Goal: Transaction & Acquisition: Purchase product/service

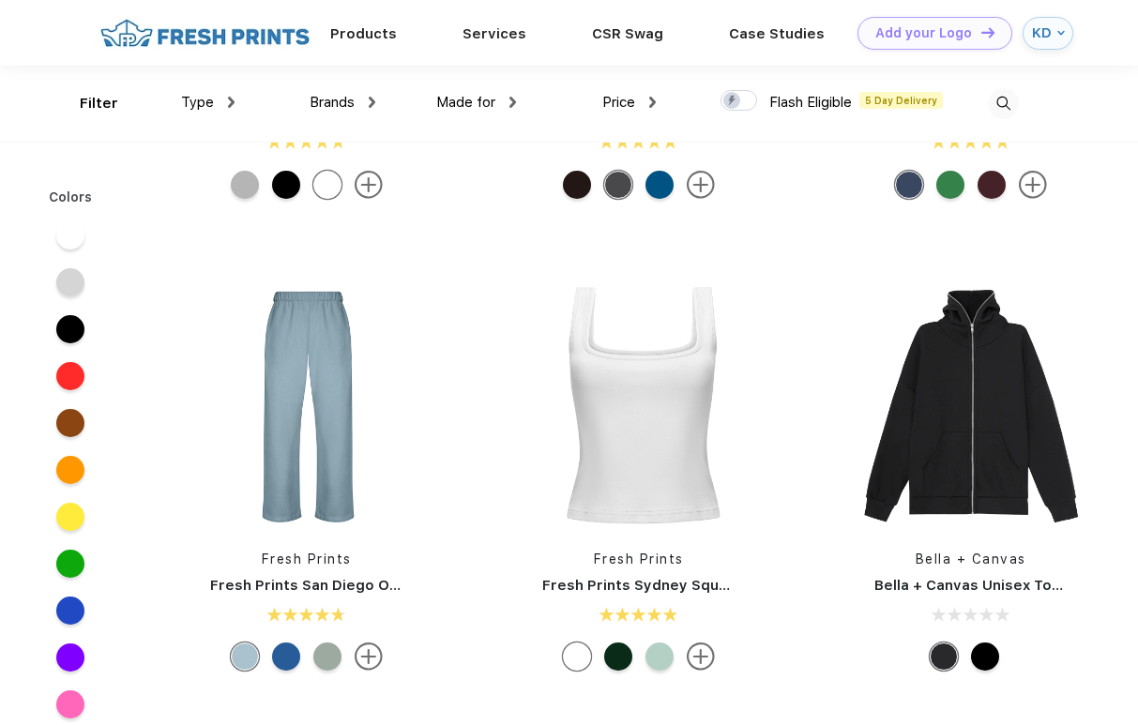
scroll to position [1116, 0]
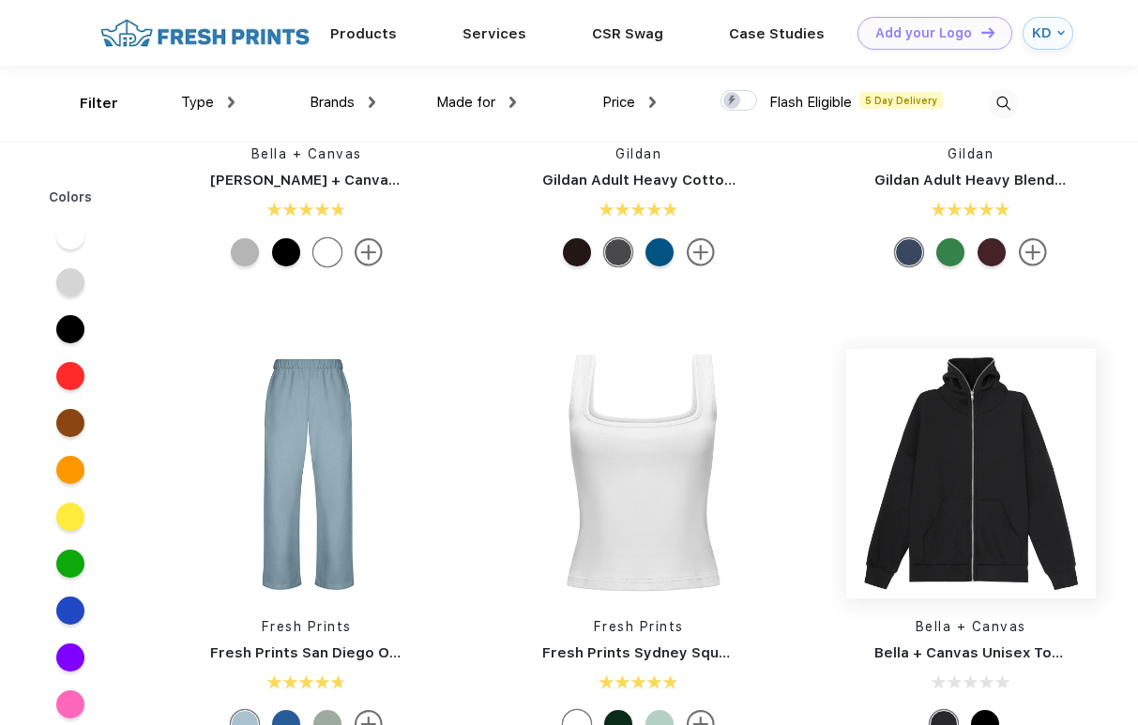
click at [933, 546] on img at bounding box center [970, 473] width 249 height 249
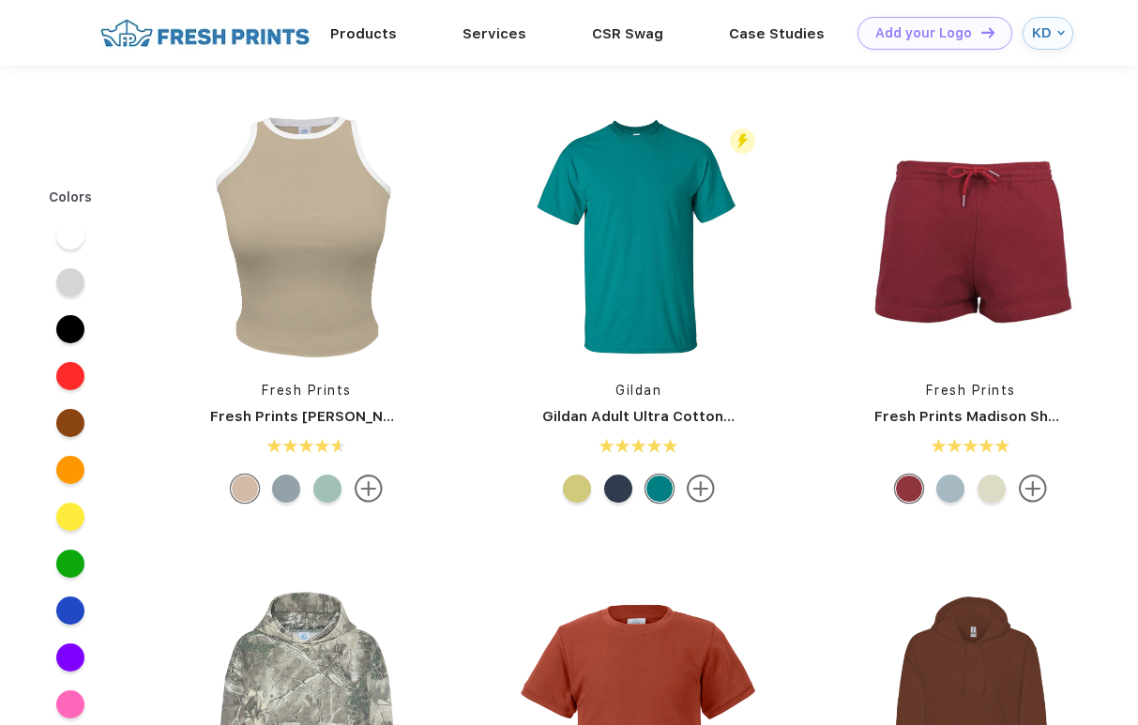
scroll to position [1116, 0]
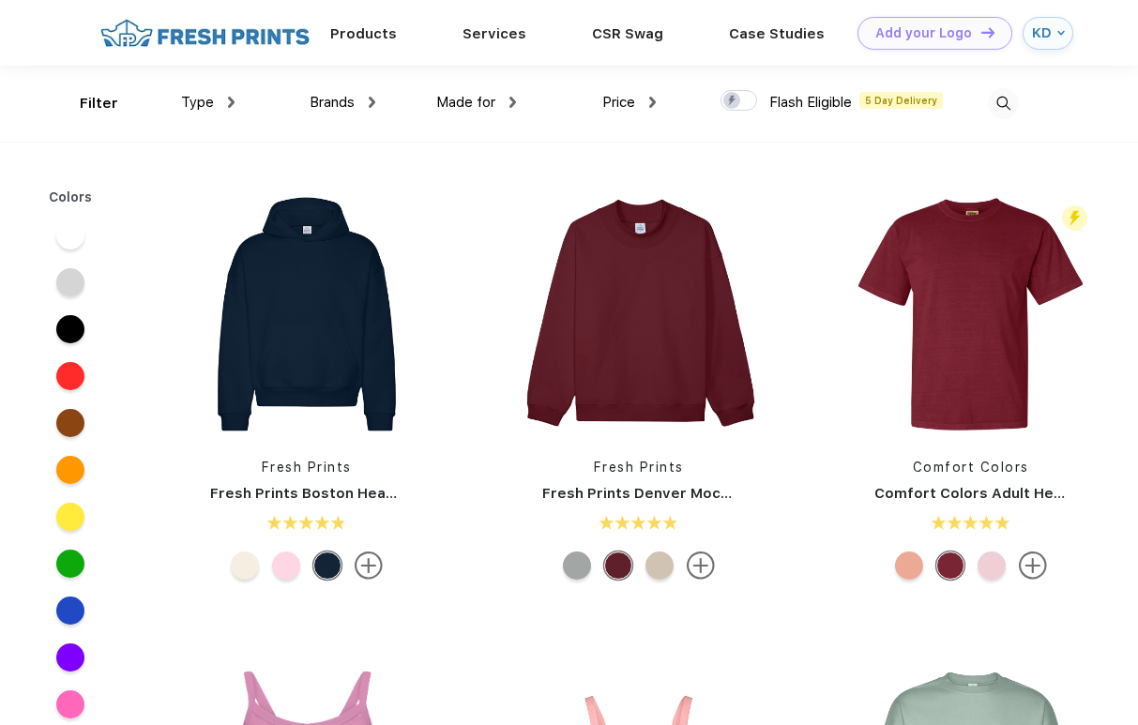
scroll to position [1, 0]
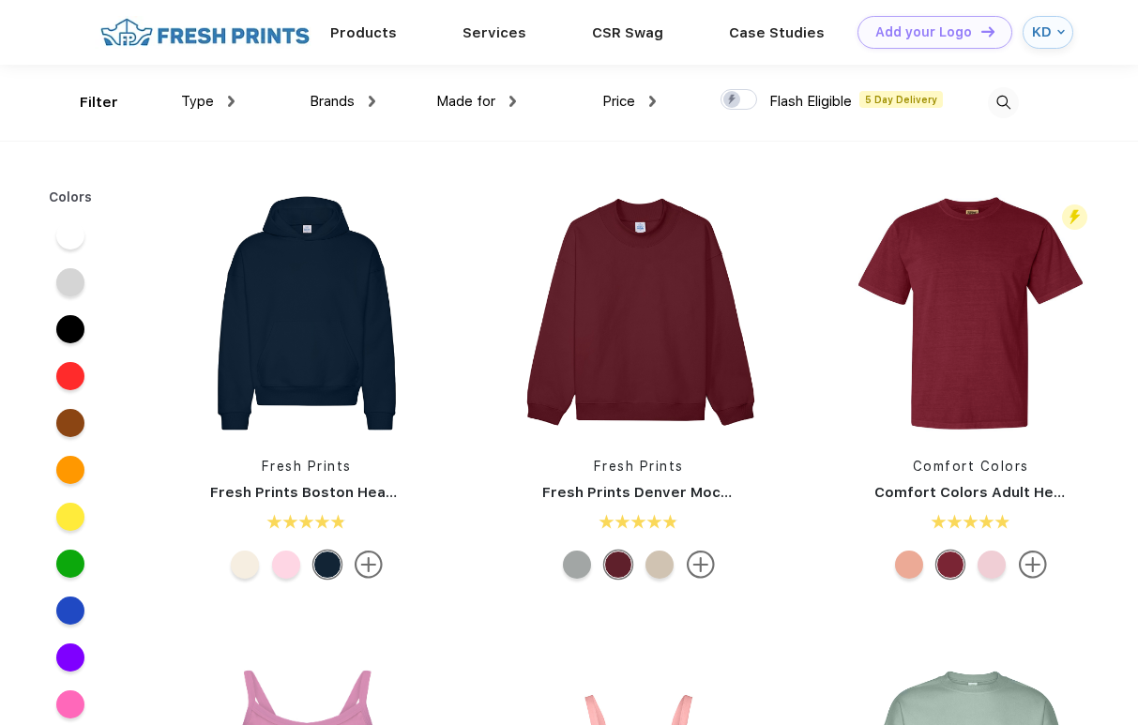
click at [1001, 99] on img at bounding box center [1003, 102] width 31 height 31
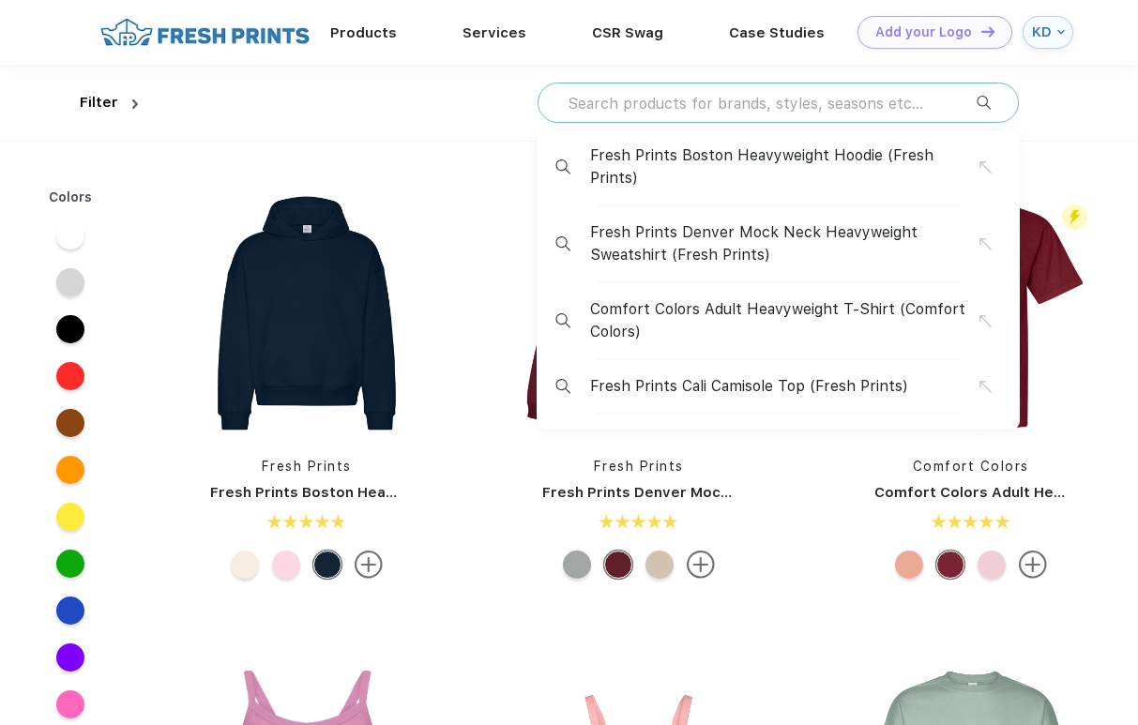
click at [876, 99] on input "text" at bounding box center [771, 103] width 411 height 21
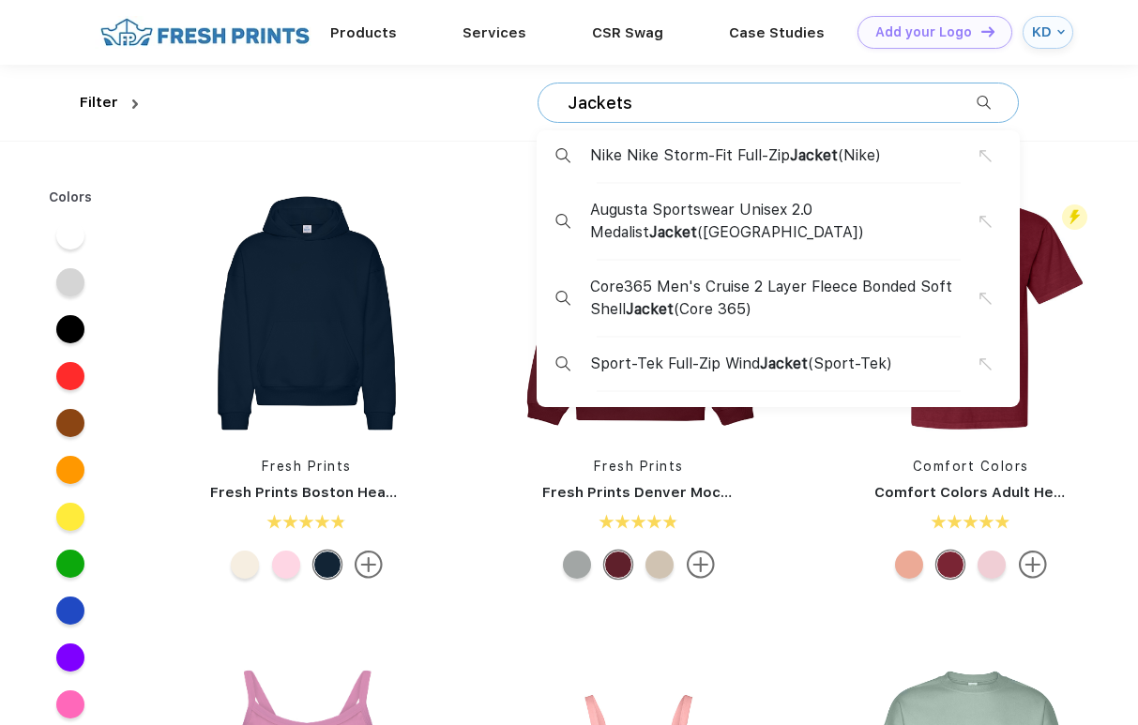
type input "Jackets"
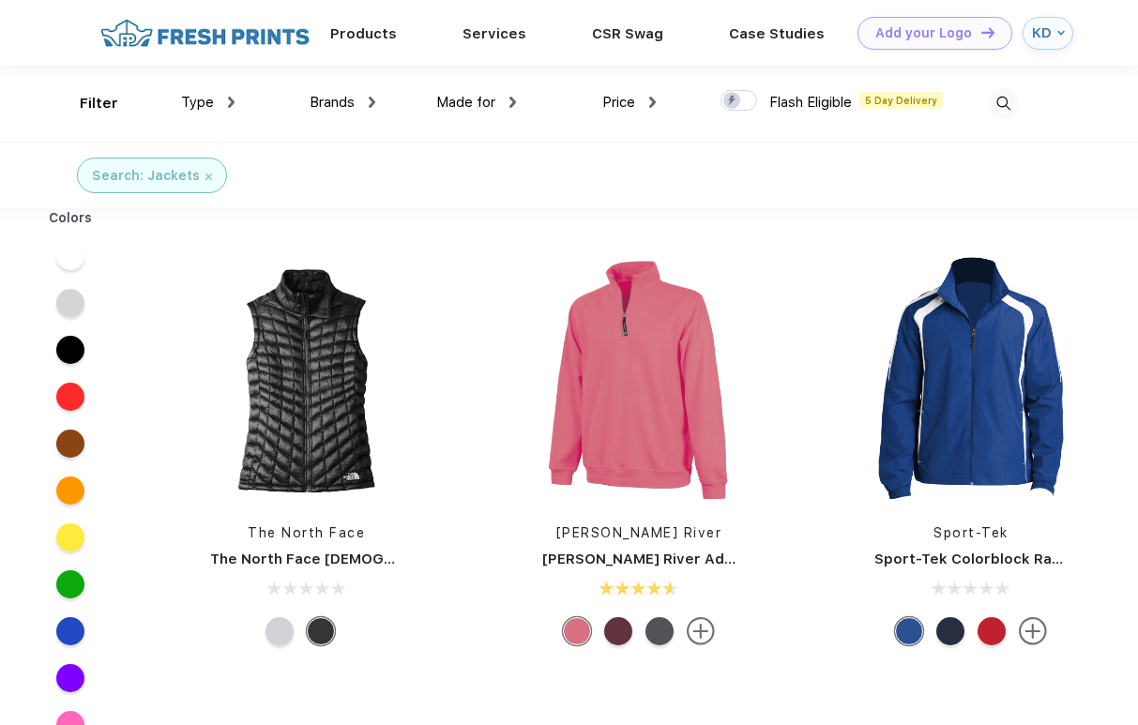
click at [995, 104] on img at bounding box center [1003, 103] width 31 height 31
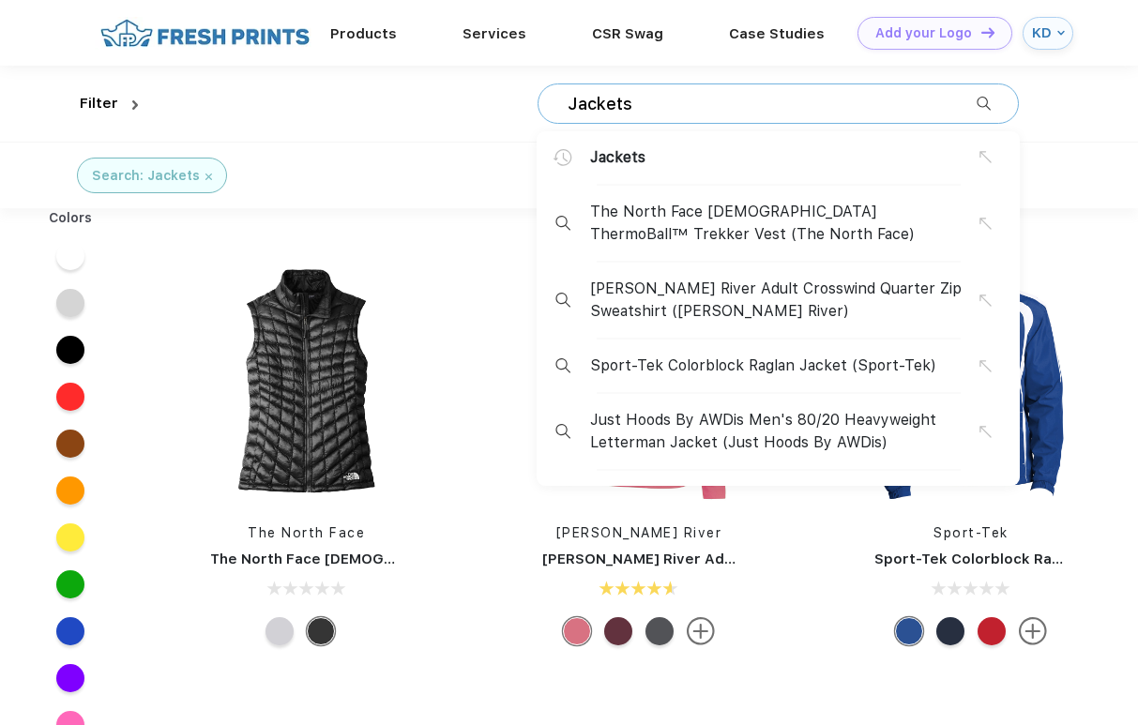
click at [682, 105] on input "Jackets" at bounding box center [771, 104] width 411 height 21
drag, startPoint x: 630, startPoint y: 99, endPoint x: 503, endPoint y: 98, distance: 127.6
click at [503, 98] on div "Jackets Jackets The North Face Ladies ThermoBall™ Trekker Vest (The North Face)…" at bounding box center [581, 104] width 873 height 76
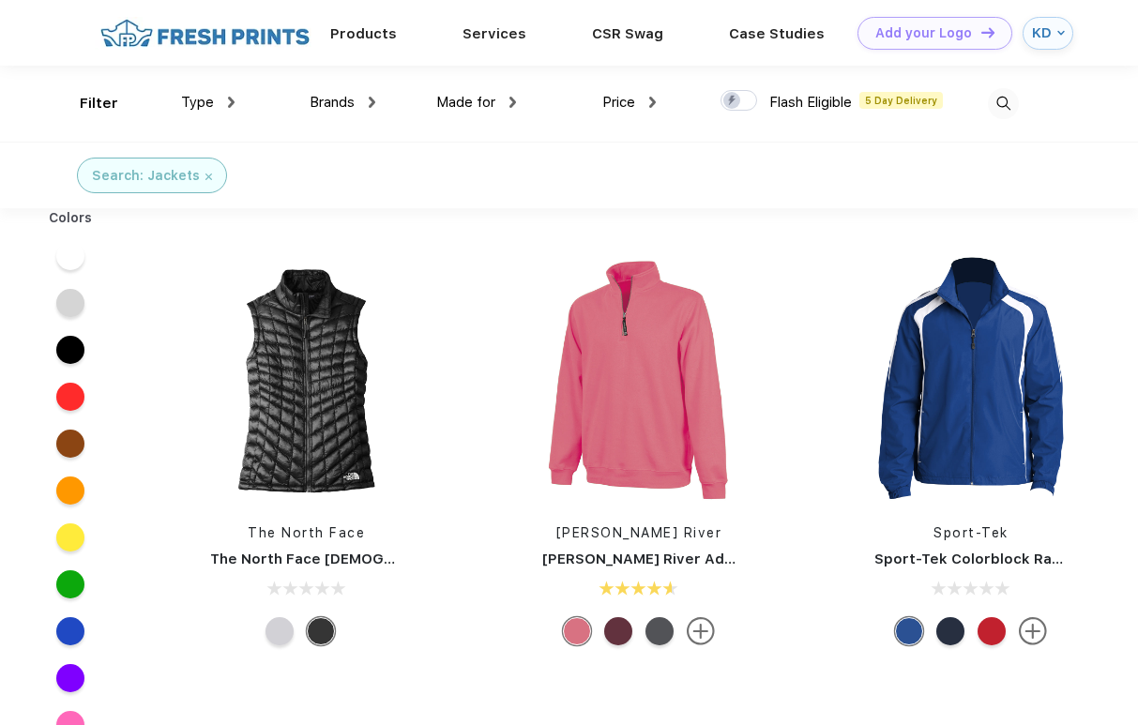
click at [229, 104] on img at bounding box center [231, 102] width 7 height 11
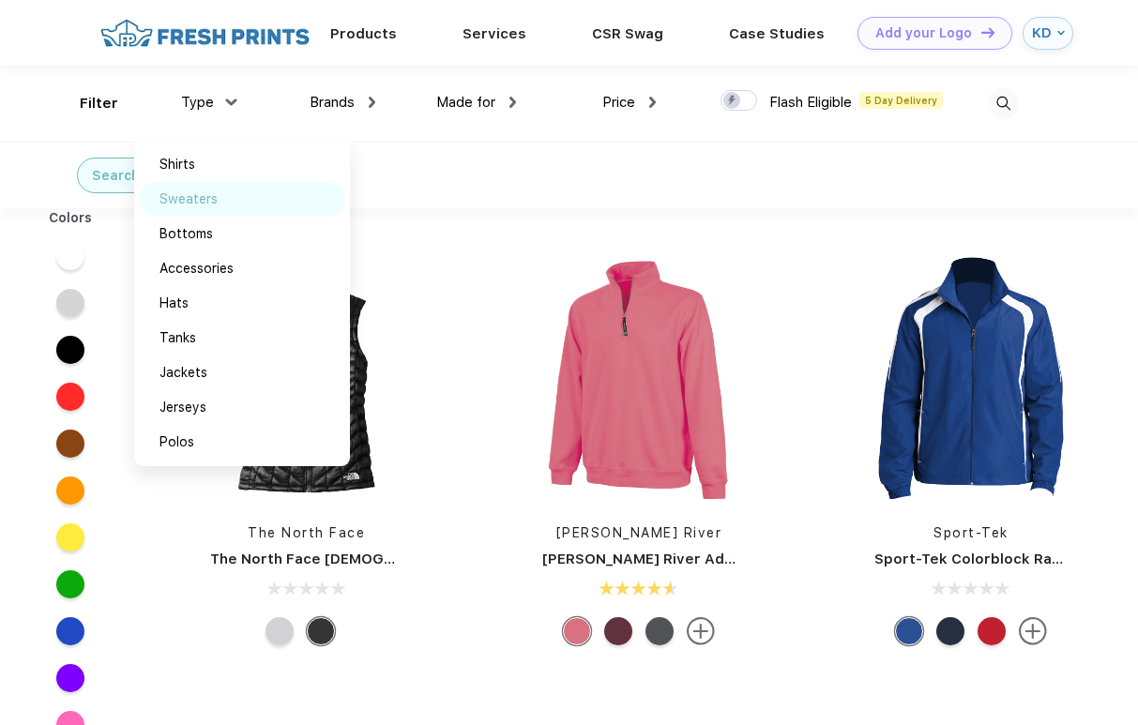
click at [232, 207] on div "Sweaters" at bounding box center [242, 199] width 206 height 35
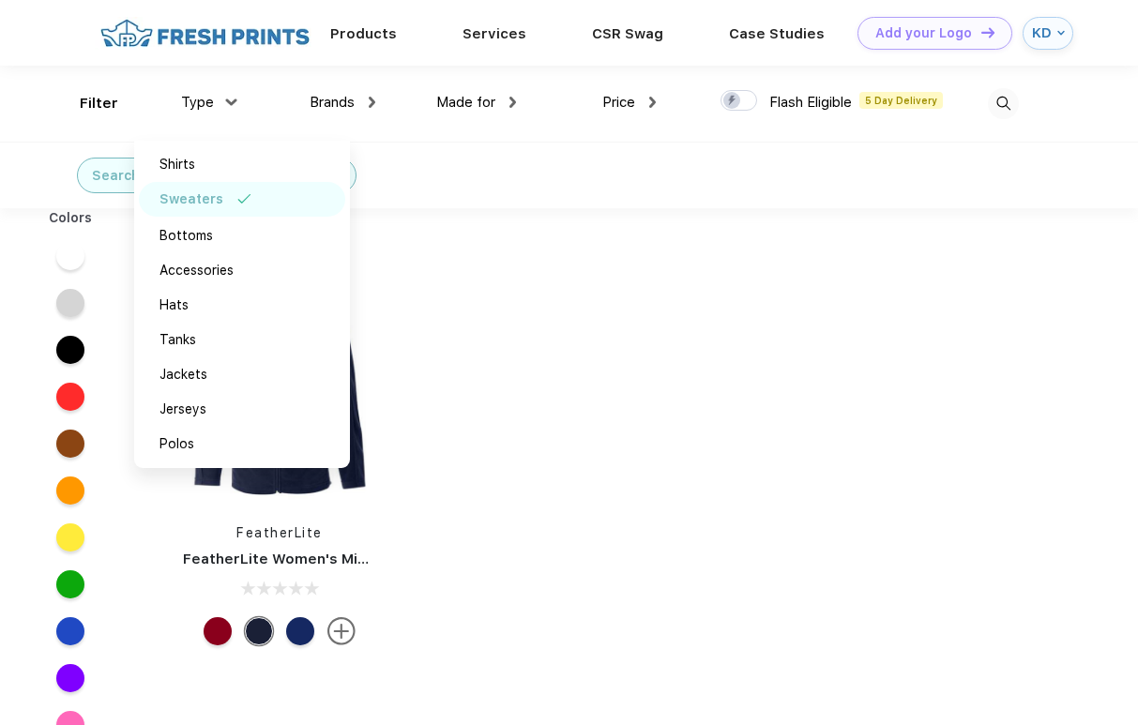
click at [355, 106] on span "Brands" at bounding box center [331, 102] width 45 height 17
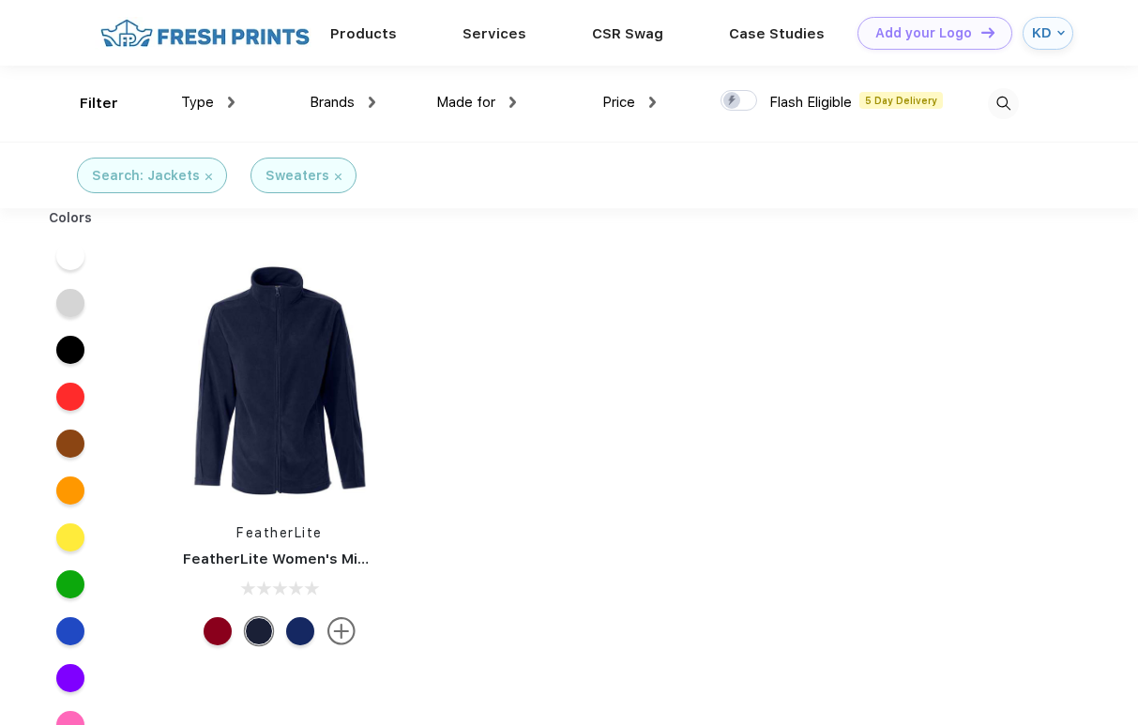
click at [366, 104] on div "Brands" at bounding box center [342, 103] width 66 height 22
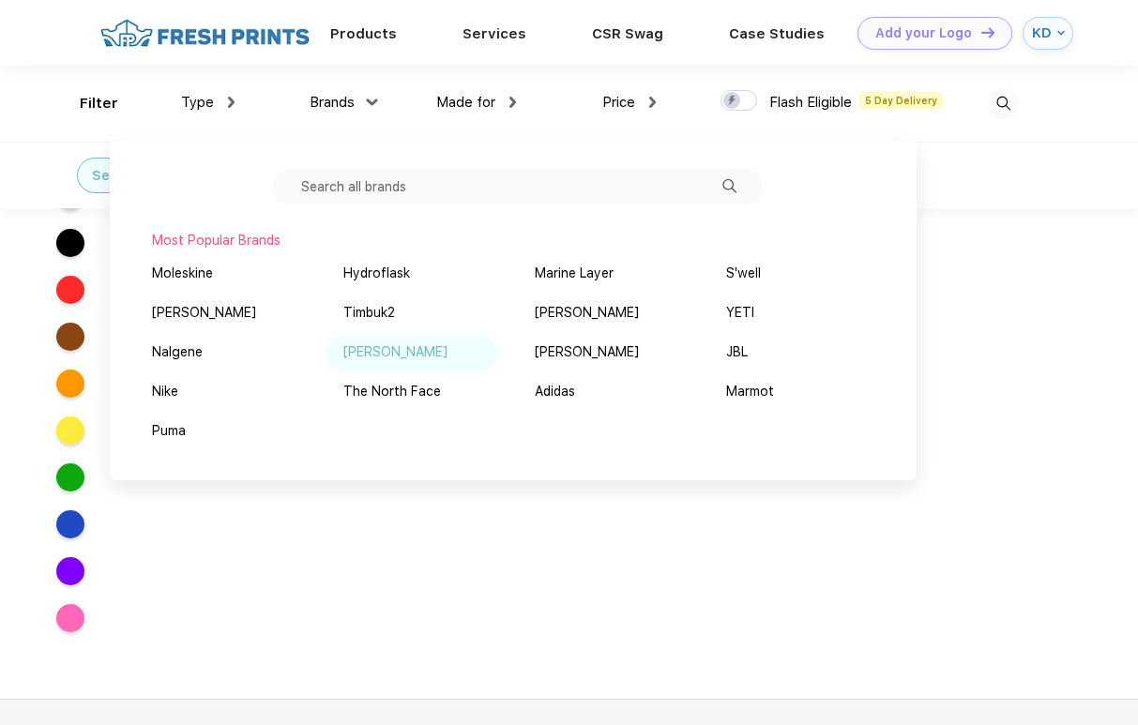
scroll to position [89, 0]
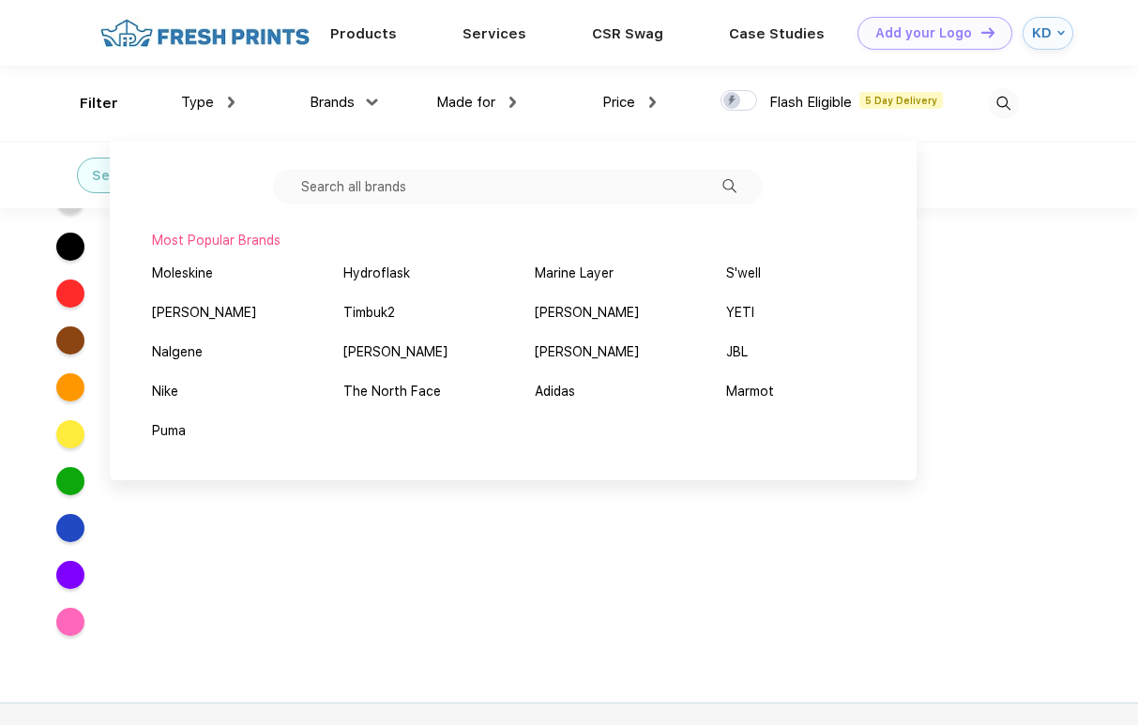
click at [996, 97] on img at bounding box center [1003, 103] width 31 height 31
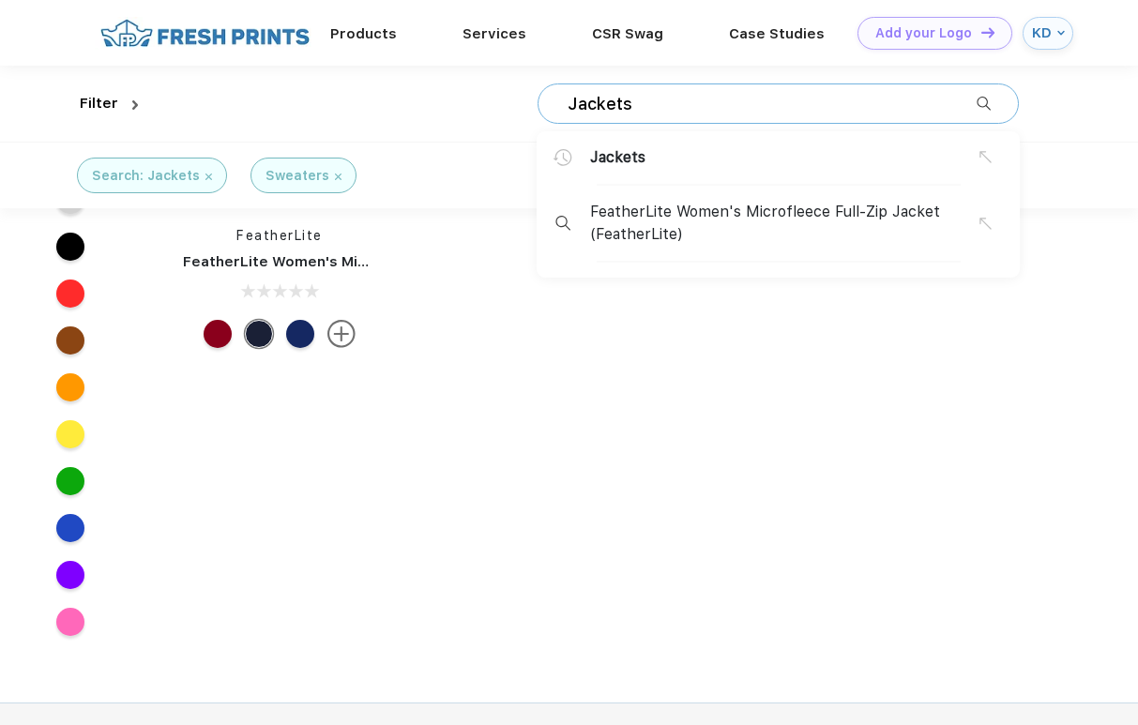
click at [206, 174] on img at bounding box center [208, 177] width 7 height 7
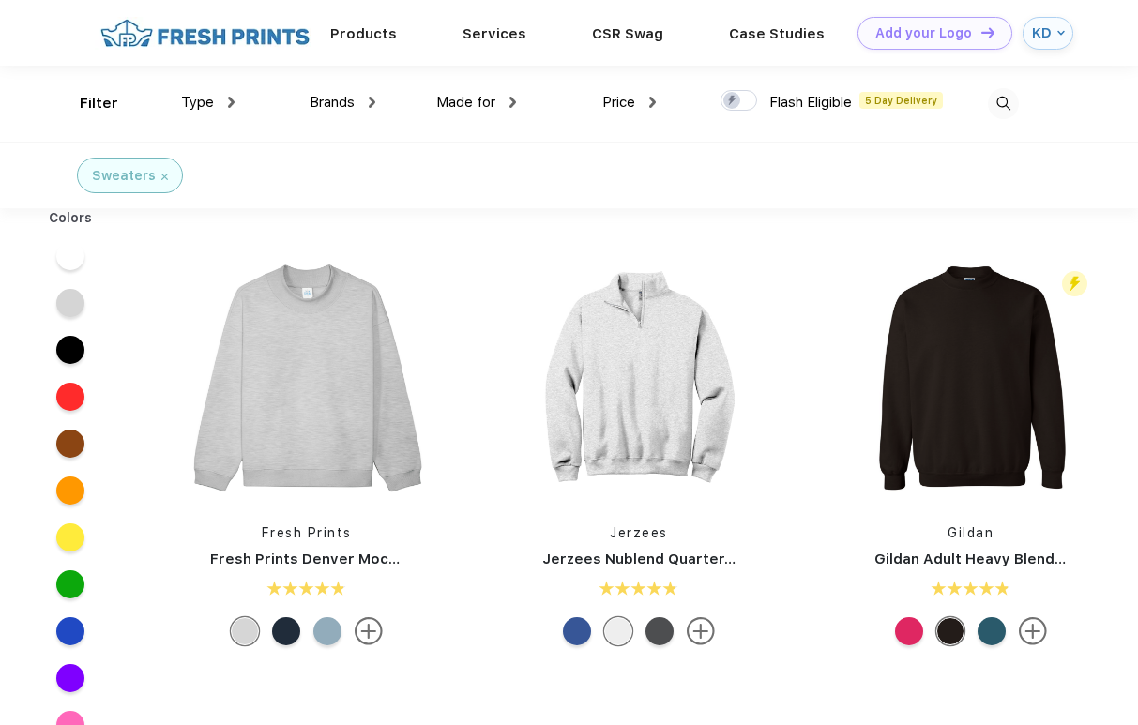
click at [161, 176] on img at bounding box center [164, 177] width 7 height 7
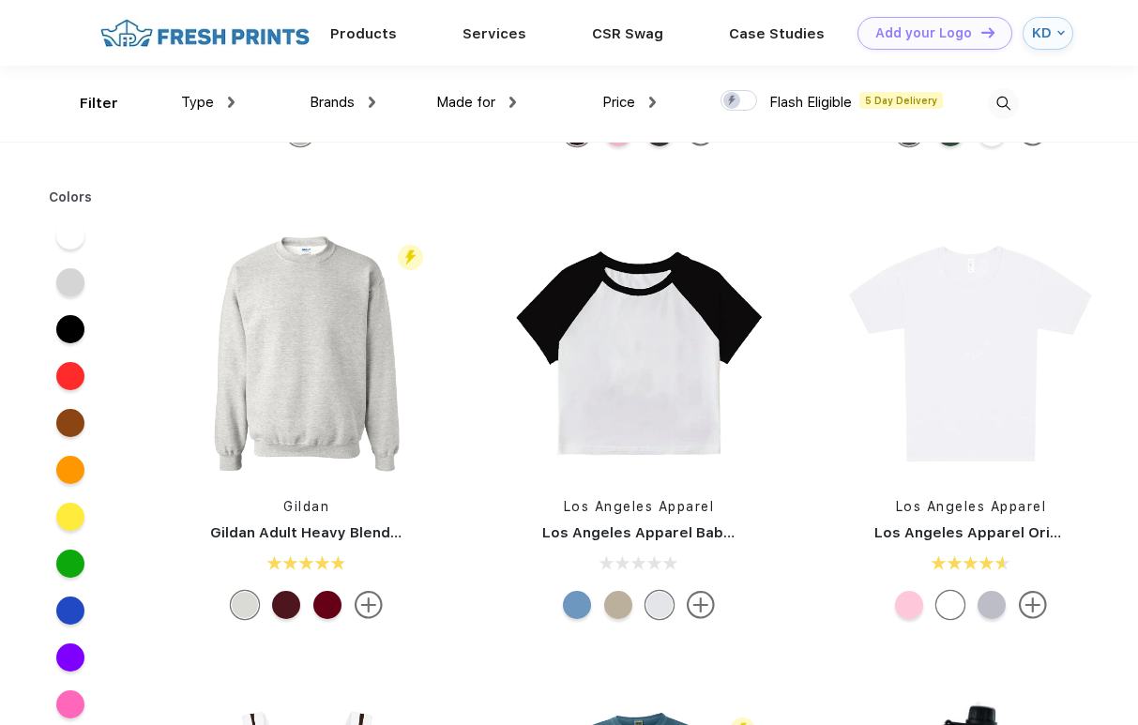
scroll to position [2651, 0]
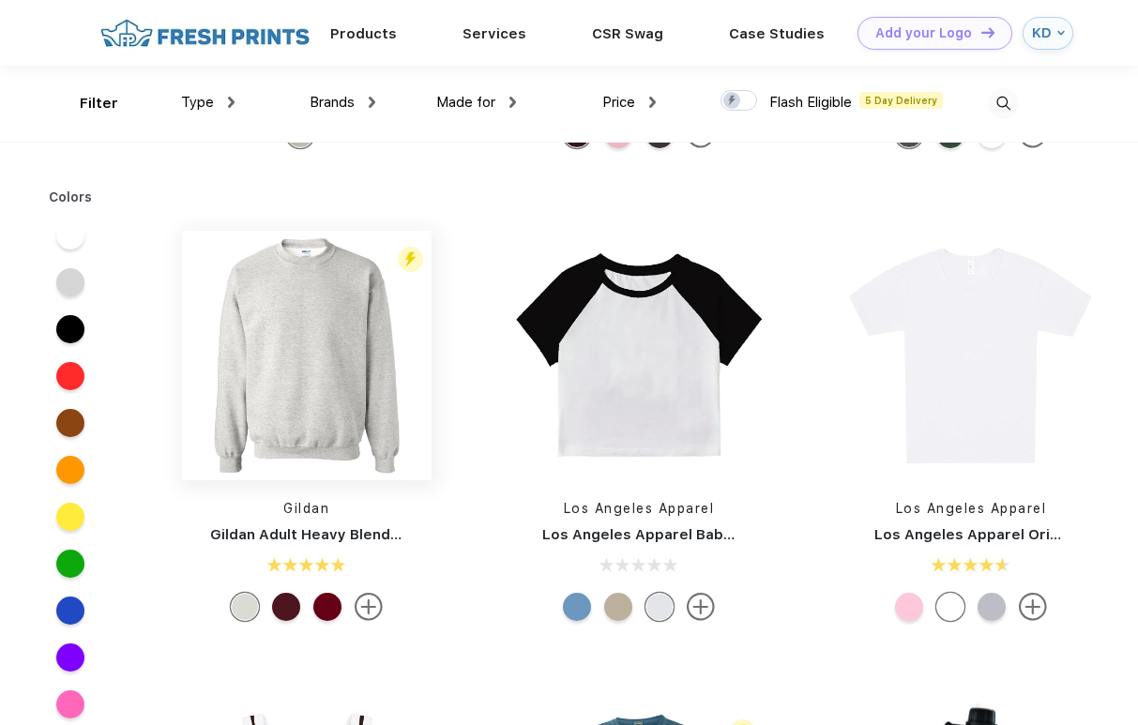
click at [271, 388] on img at bounding box center [306, 355] width 249 height 249
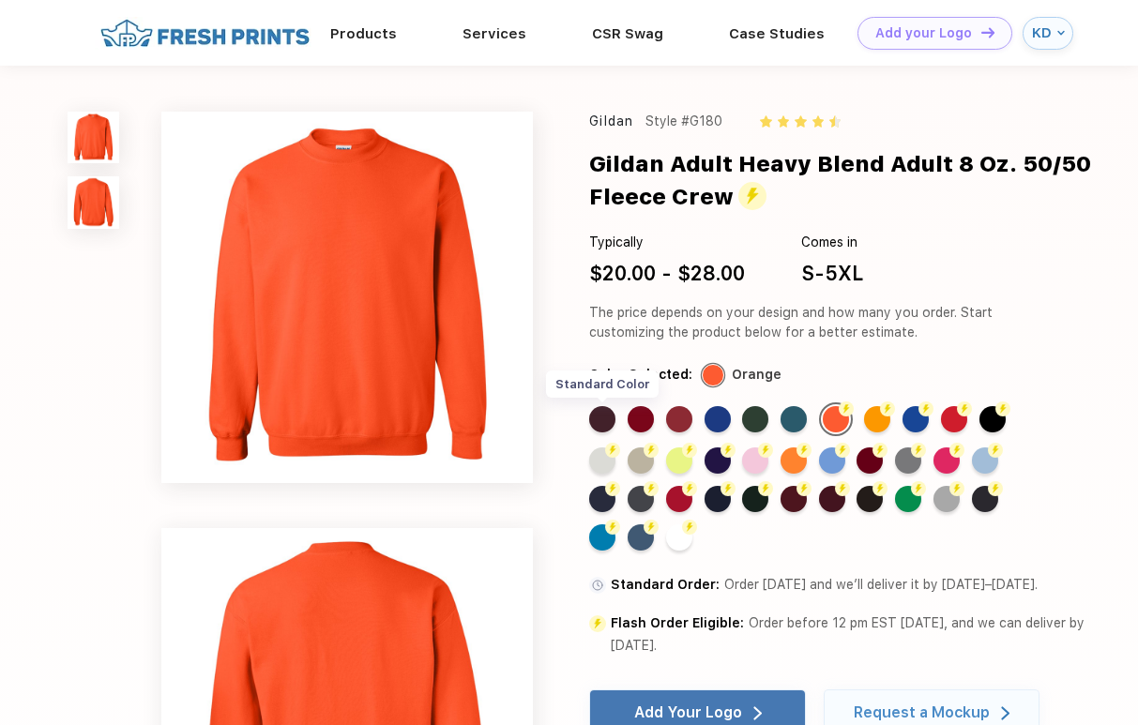
click at [610, 419] on div "Standard Color" at bounding box center [602, 419] width 26 height 26
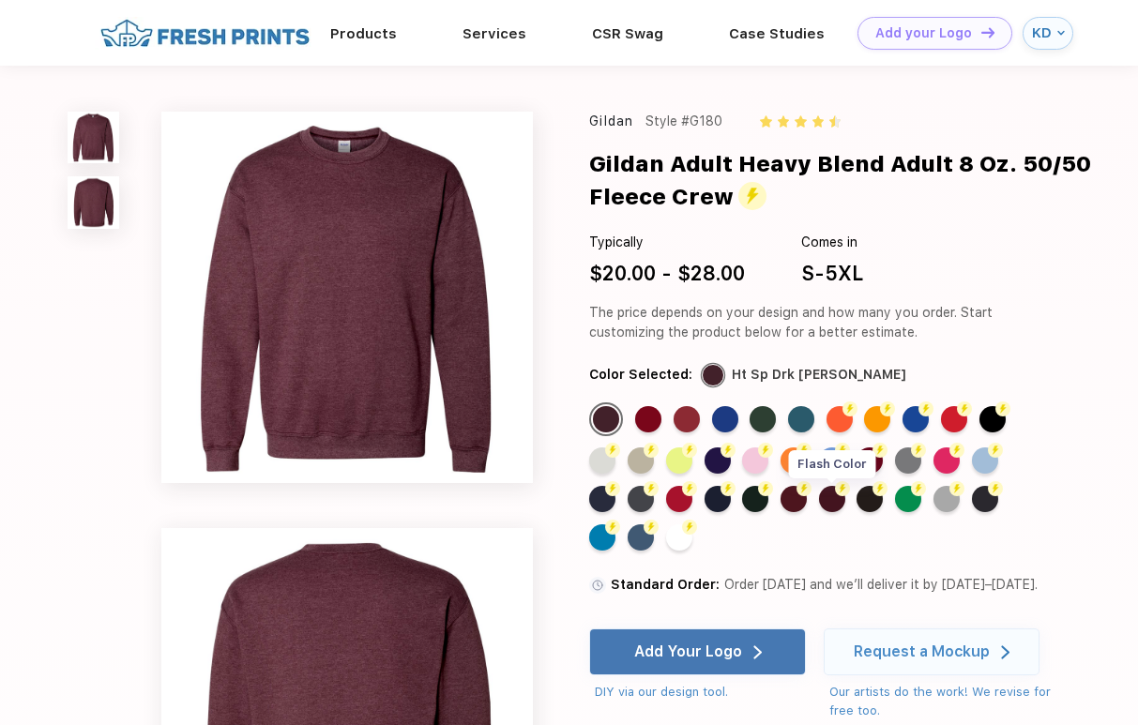
click at [838, 500] on div "Flash Color" at bounding box center [832, 499] width 26 height 26
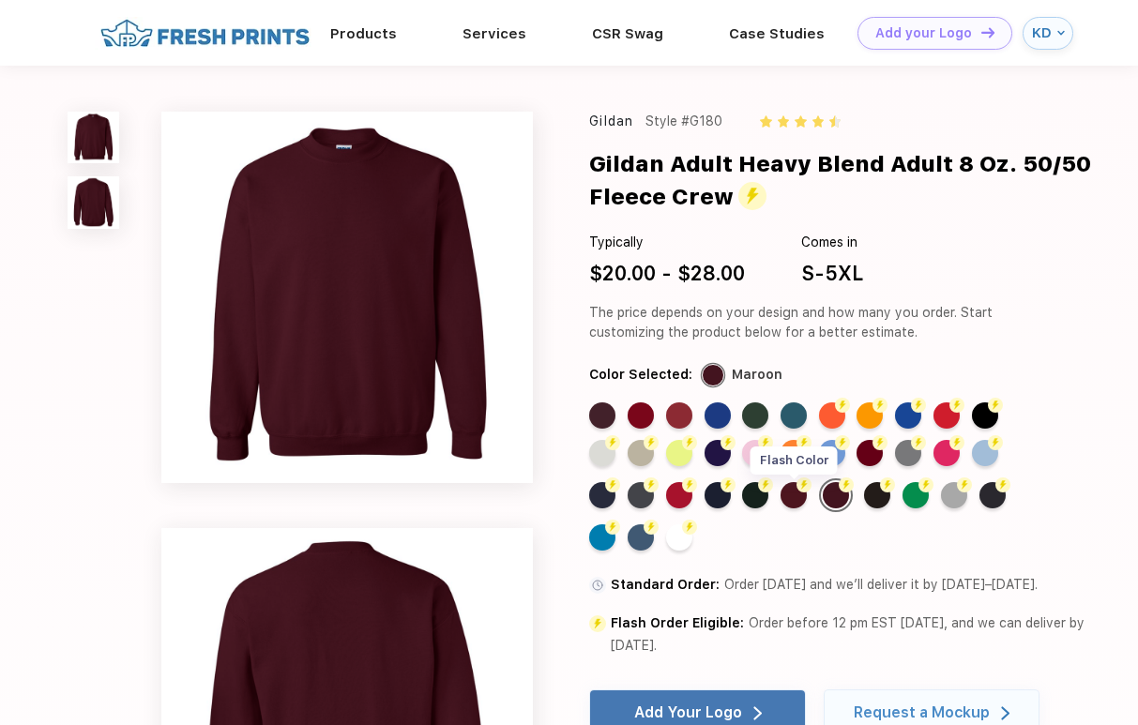
click at [795, 502] on div "Flash Color" at bounding box center [793, 495] width 26 height 26
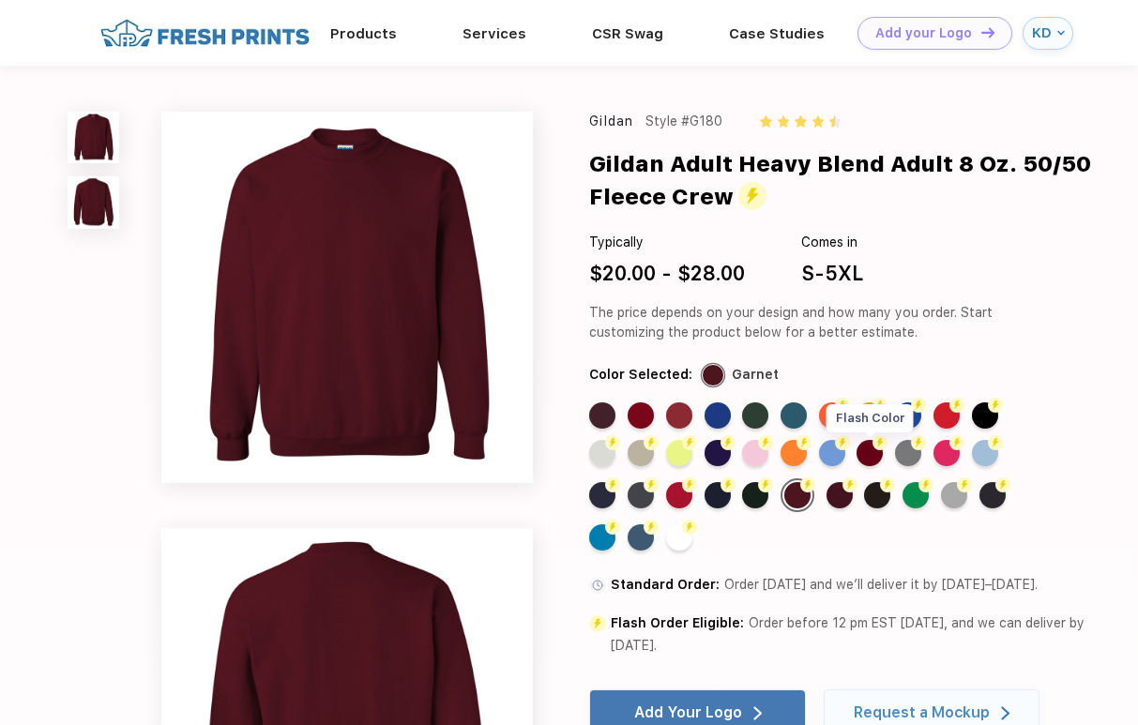
click at [866, 452] on div "Flash Color" at bounding box center [869, 453] width 26 height 26
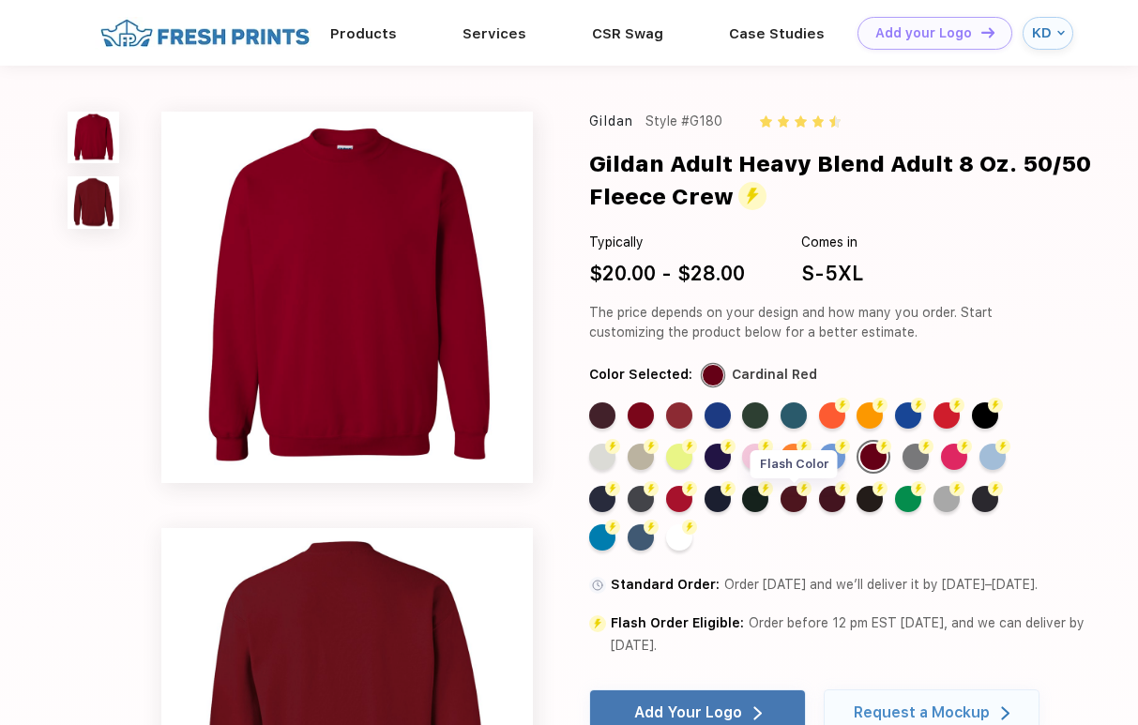
click at [797, 502] on div "Flash Color" at bounding box center [793, 499] width 26 height 26
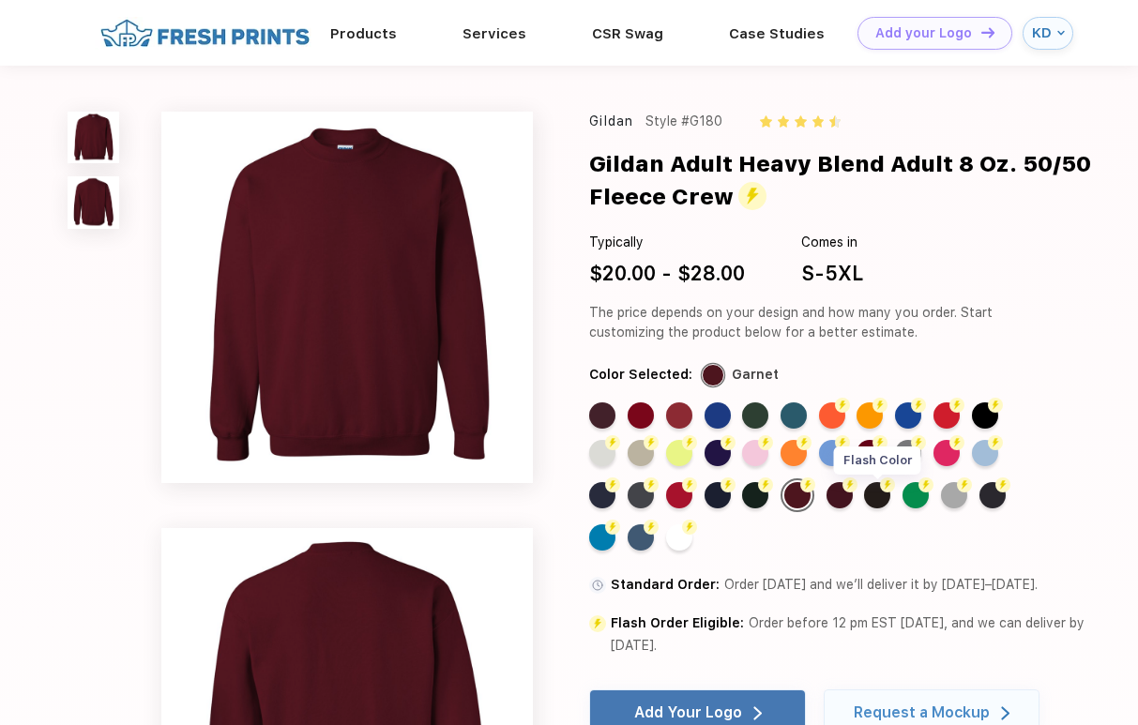
click at [883, 499] on div "Flash Color" at bounding box center [877, 495] width 26 height 26
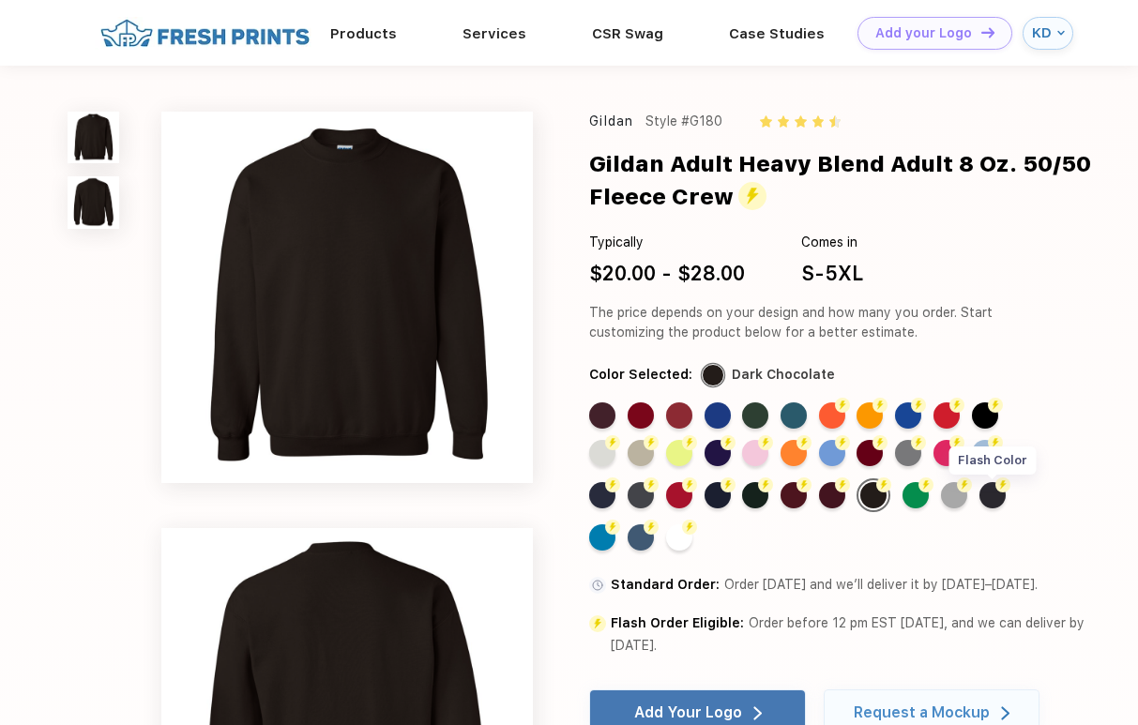
click at [993, 506] on div "Flash Color" at bounding box center [992, 495] width 26 height 26
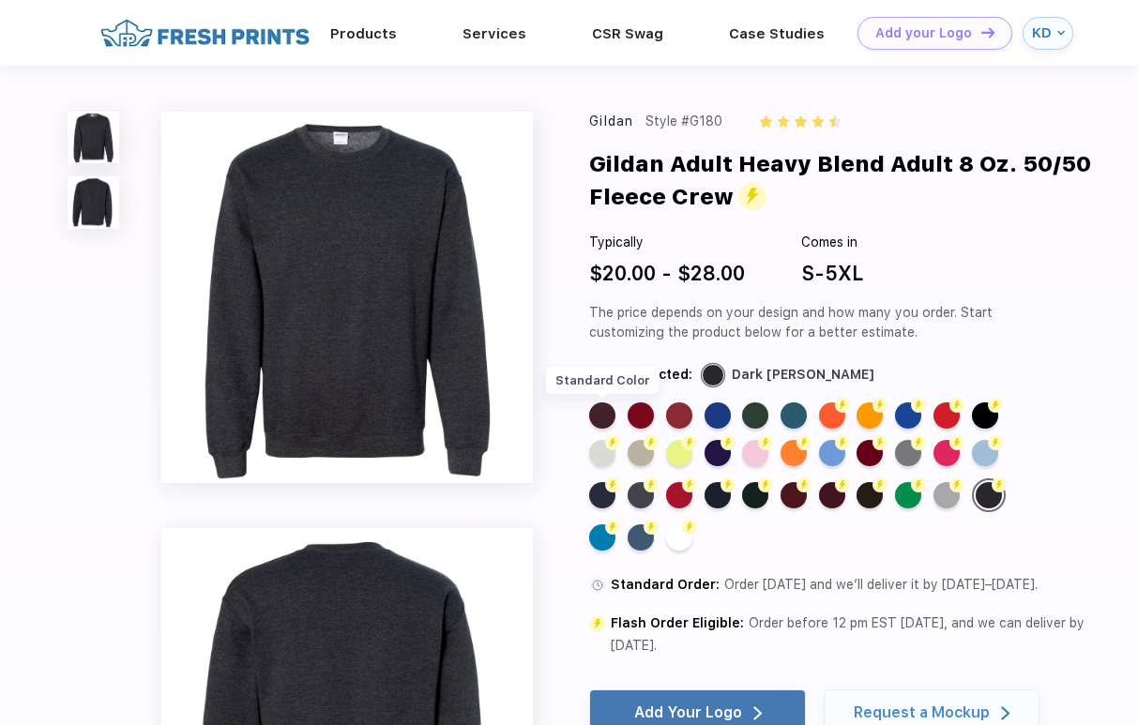
click at [600, 414] on div "Standard Color" at bounding box center [602, 415] width 26 height 26
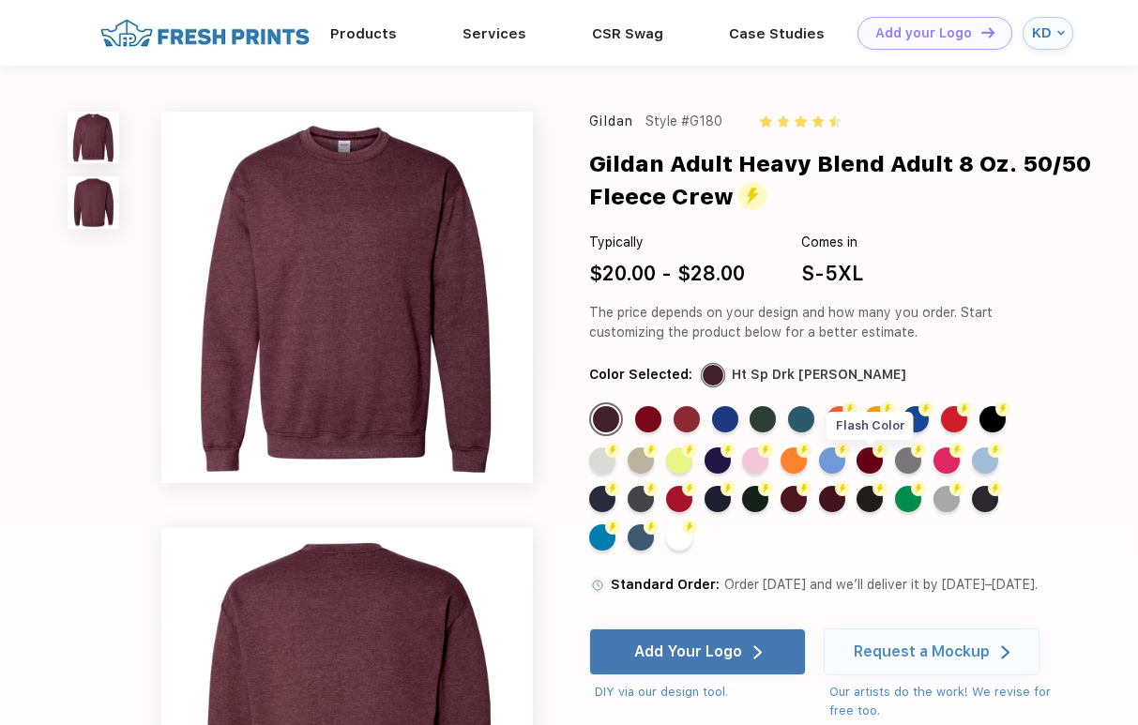
click at [867, 459] on div "Flash Color" at bounding box center [869, 460] width 26 height 26
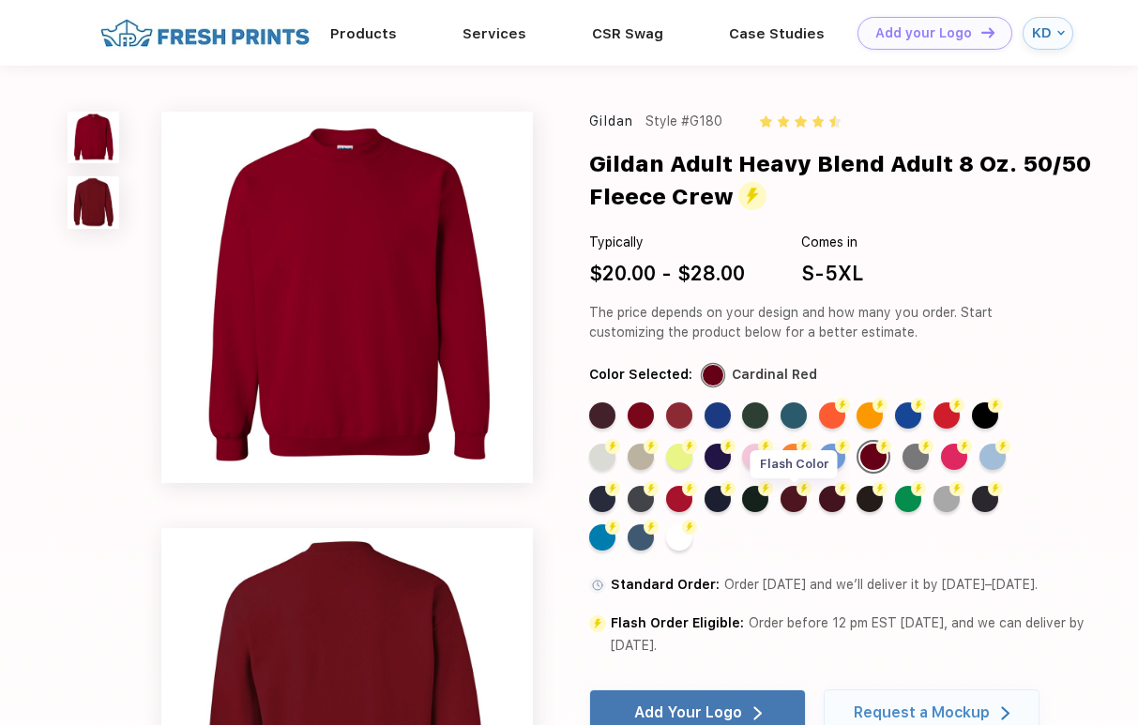
click at [786, 495] on div "Flash Color" at bounding box center [793, 499] width 26 height 26
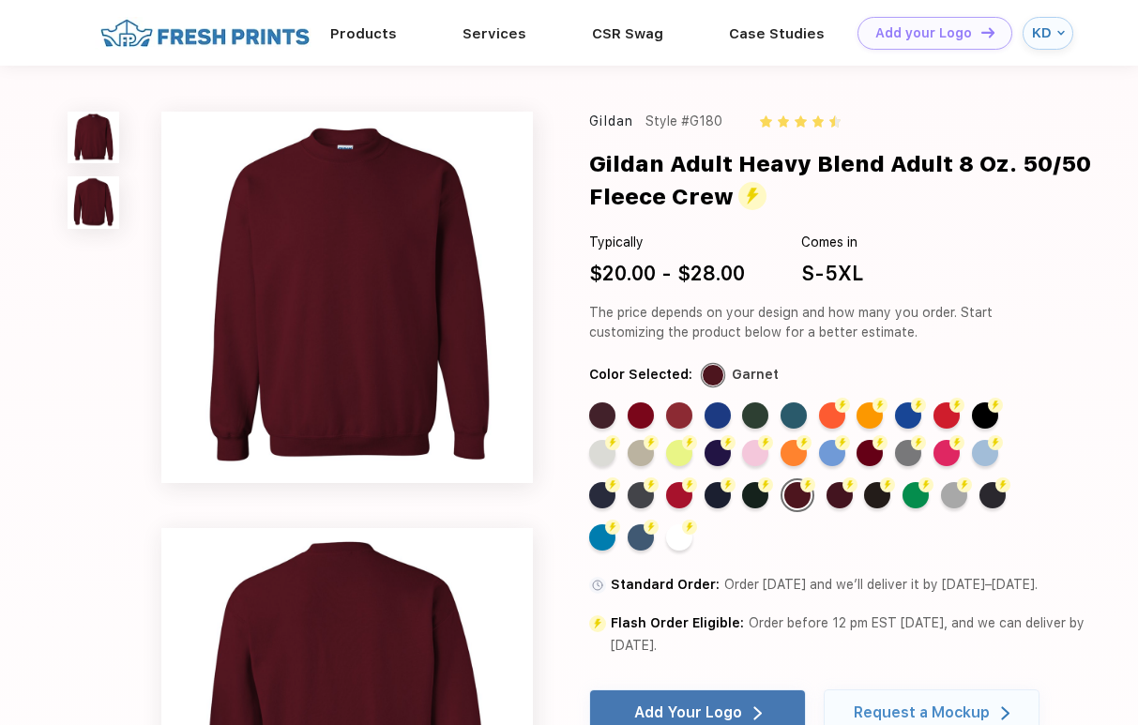
click at [814, 497] on div "Flash Color" at bounding box center [797, 495] width 34 height 34
click at [838, 496] on div "Flash Color" at bounding box center [839, 495] width 26 height 26
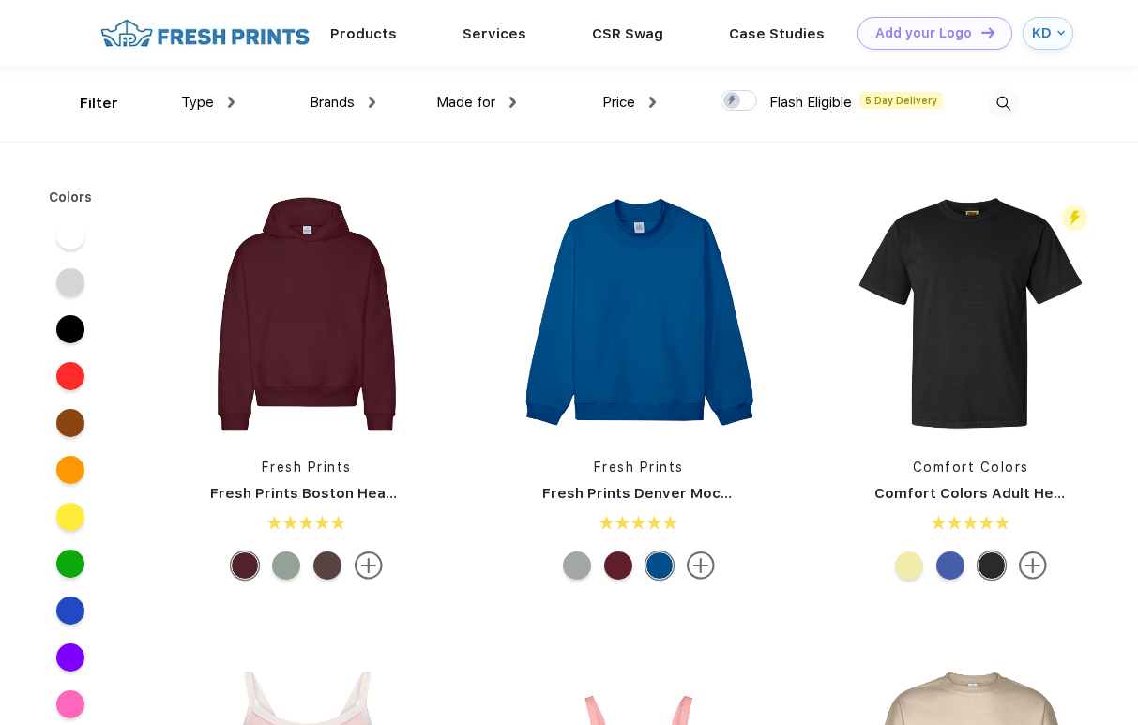
scroll to position [1, 0]
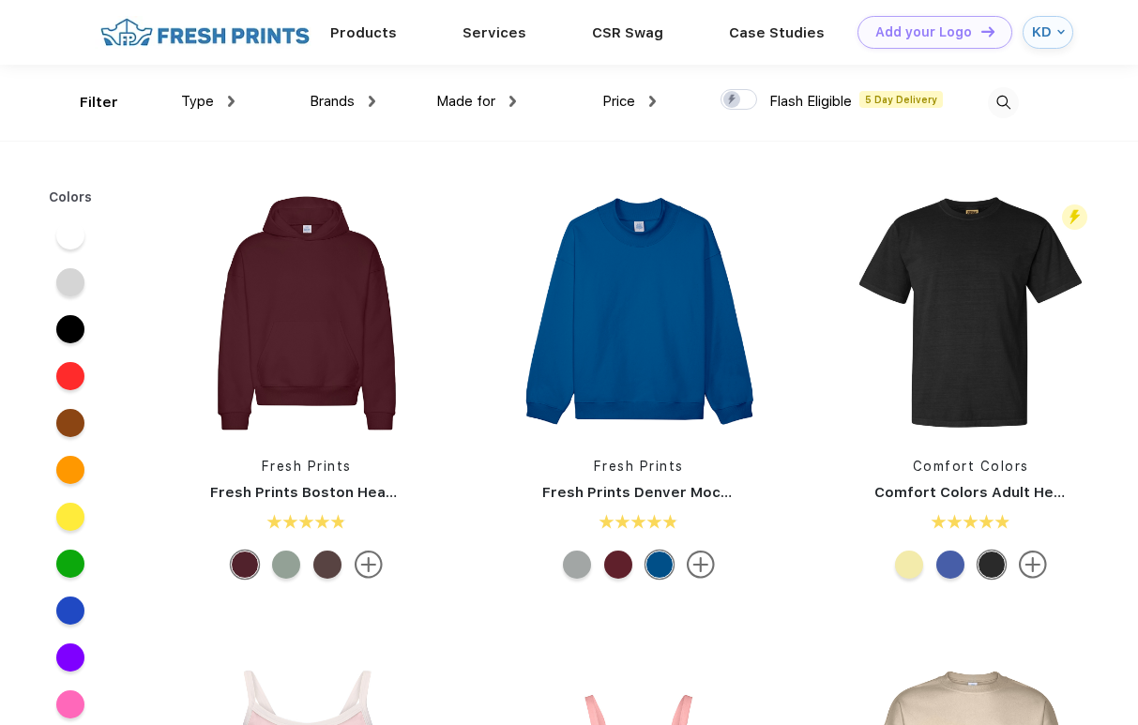
click at [1004, 108] on img at bounding box center [1003, 102] width 31 height 31
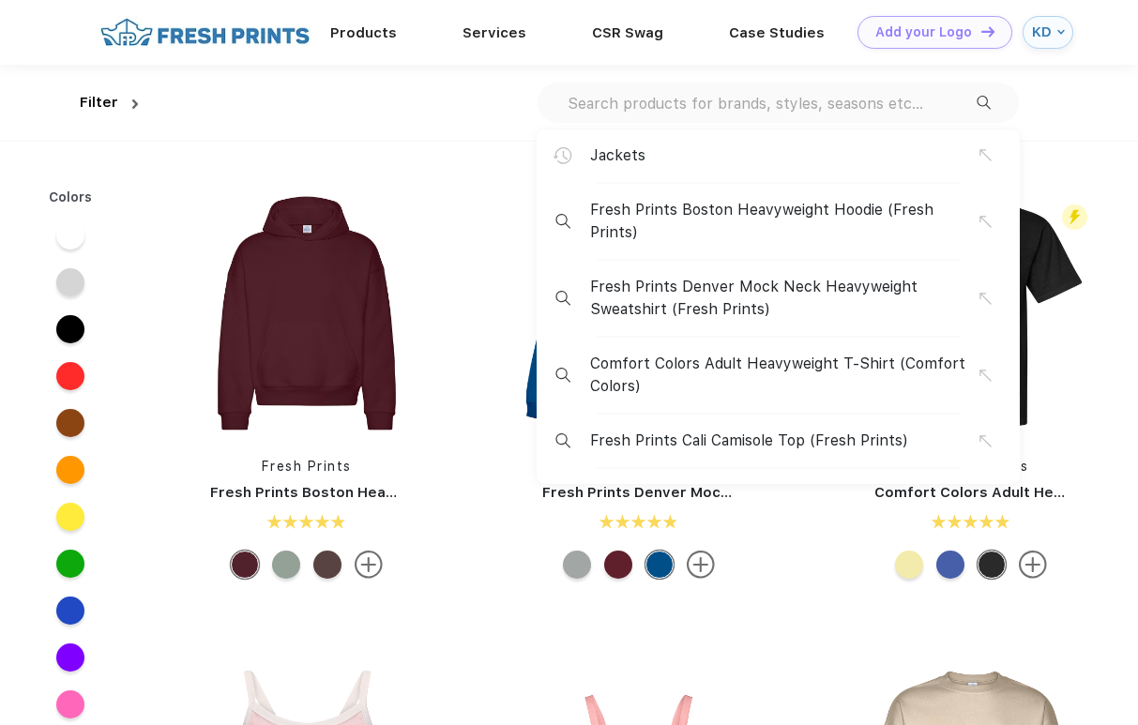
click at [861, 99] on input "text" at bounding box center [771, 103] width 411 height 21
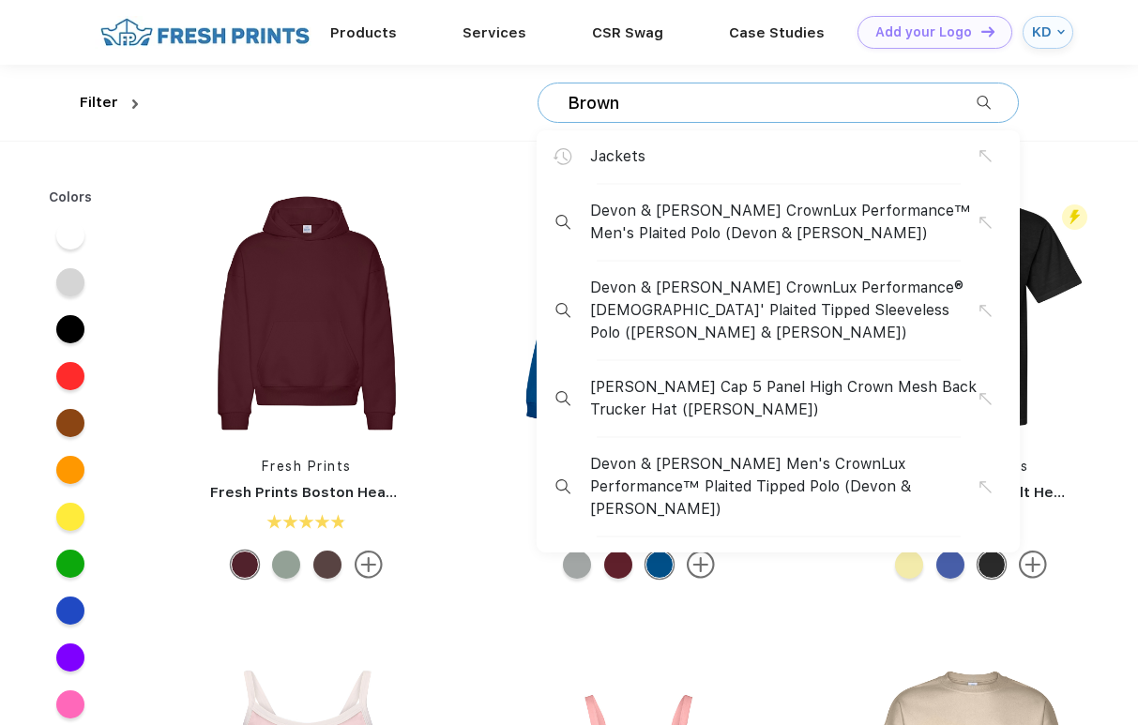
type input "Brown"
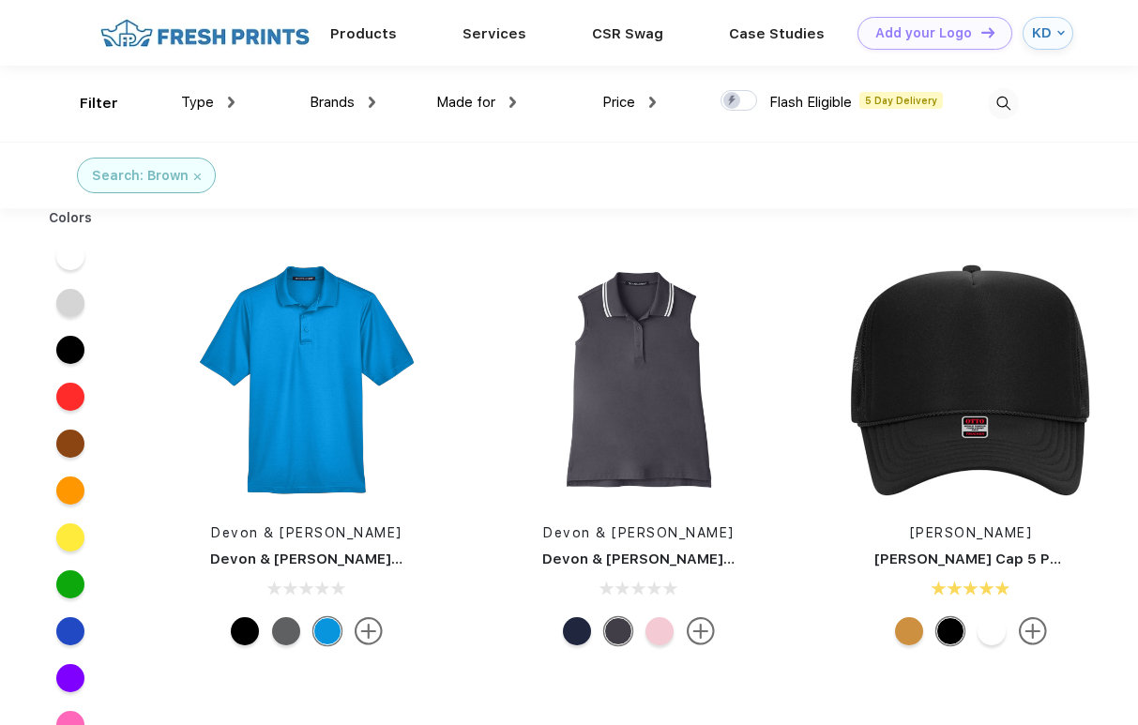
click at [1001, 96] on img at bounding box center [1003, 103] width 31 height 31
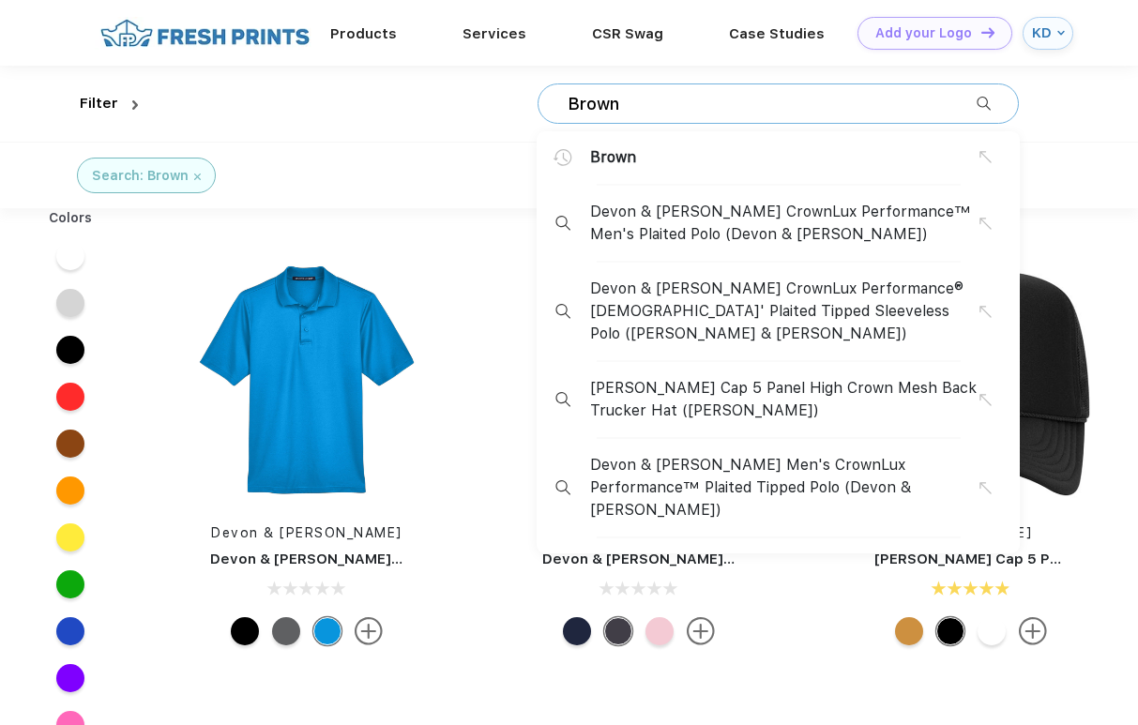
click at [867, 100] on input "Brown" at bounding box center [771, 104] width 411 height 21
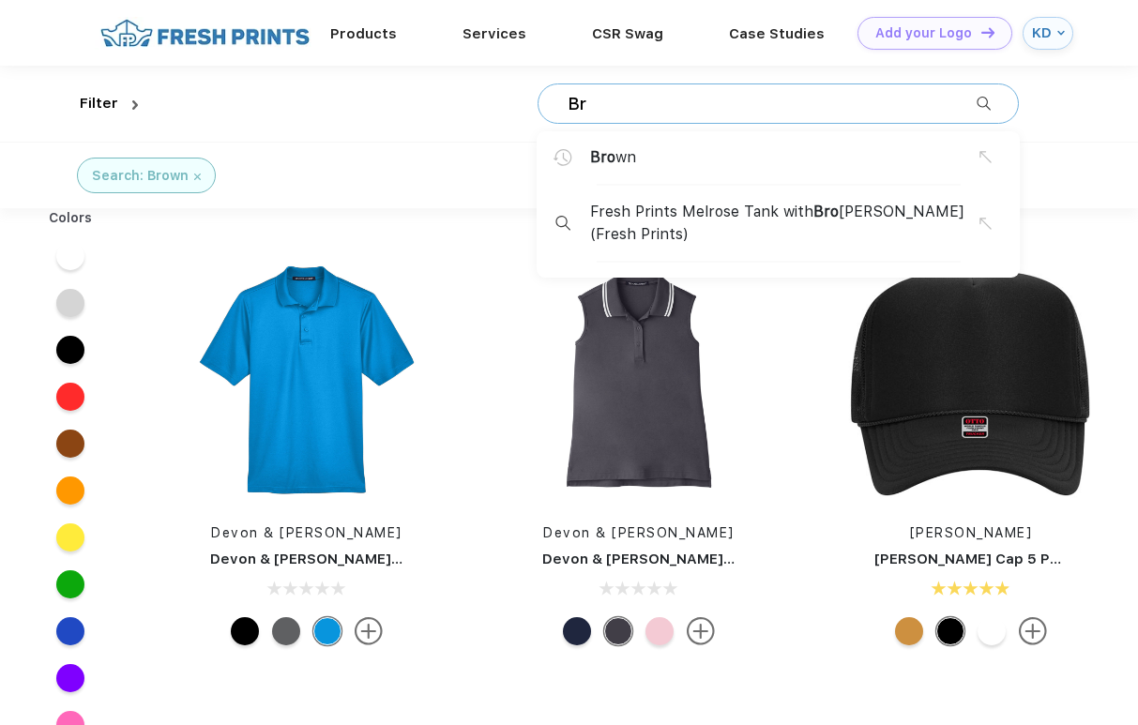
type input "B"
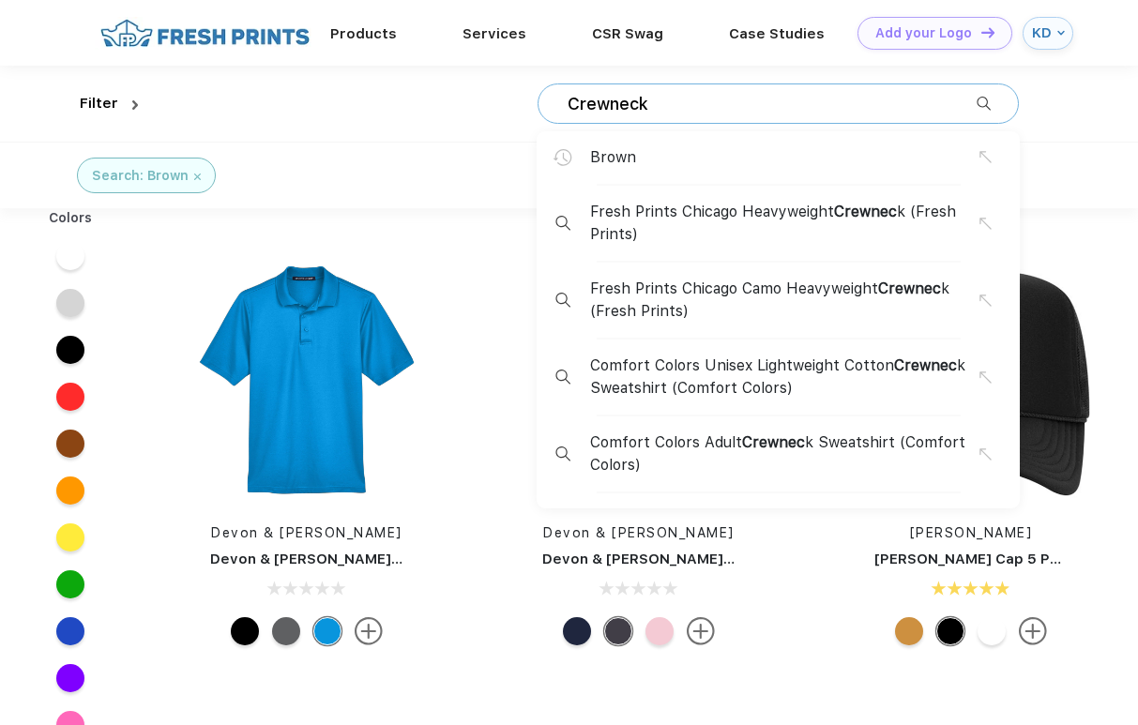
type input "Crewneck"
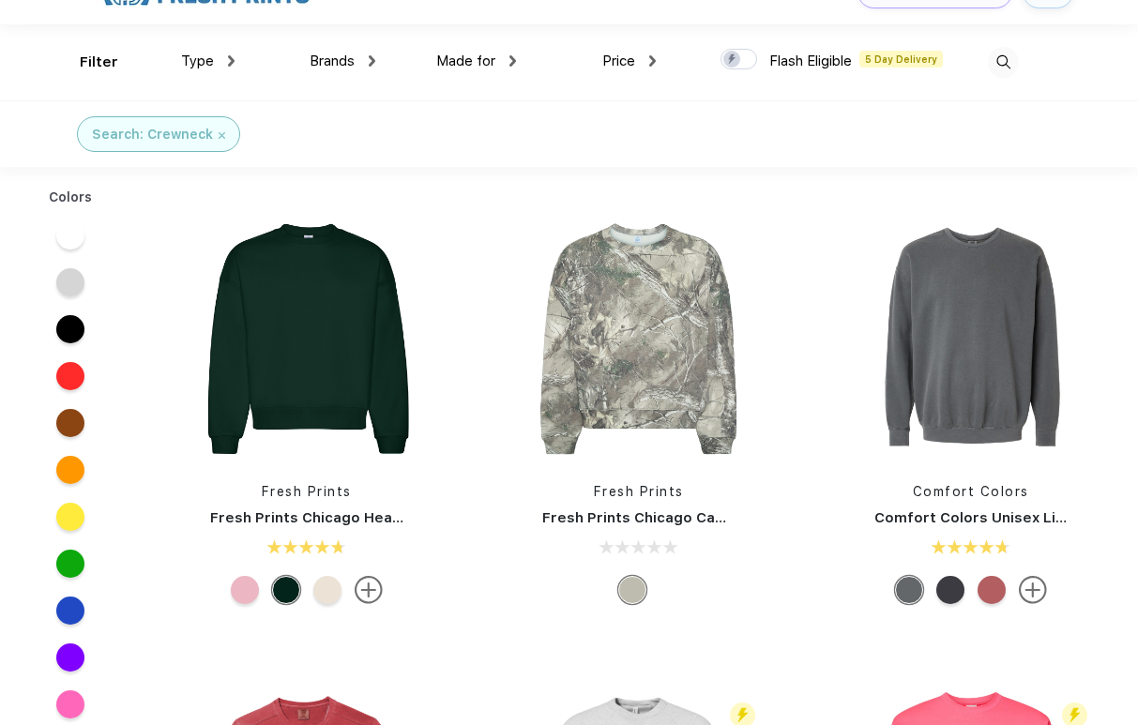
scroll to position [38, 0]
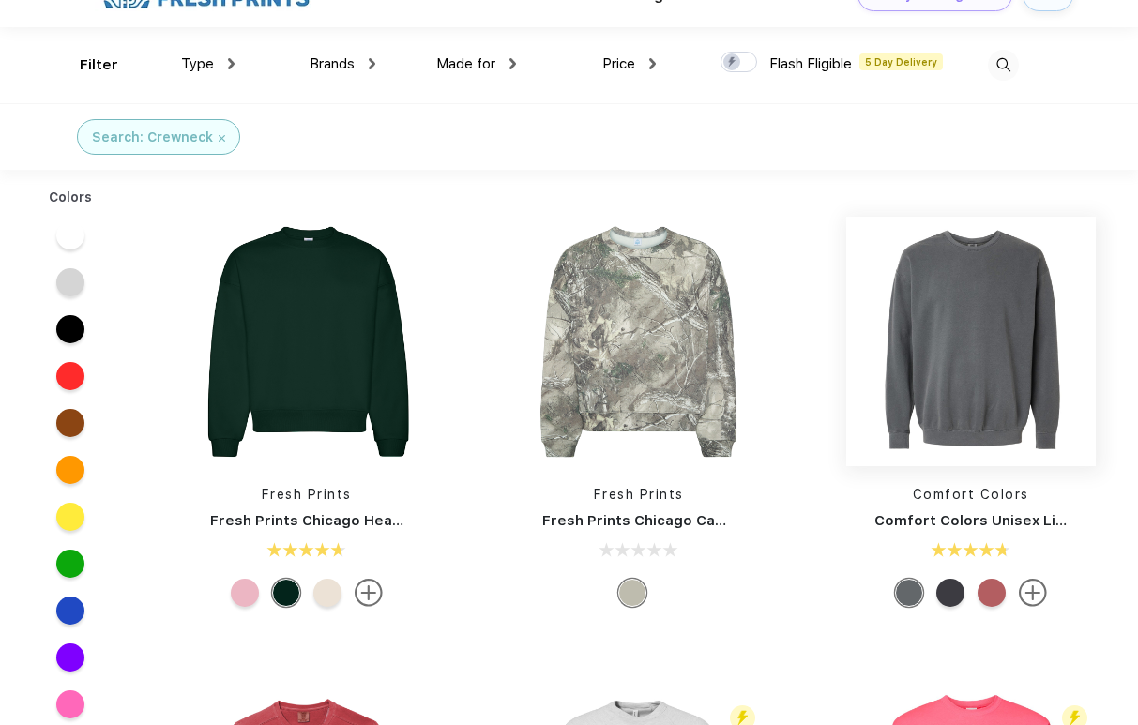
click at [934, 404] on img at bounding box center [970, 341] width 249 height 249
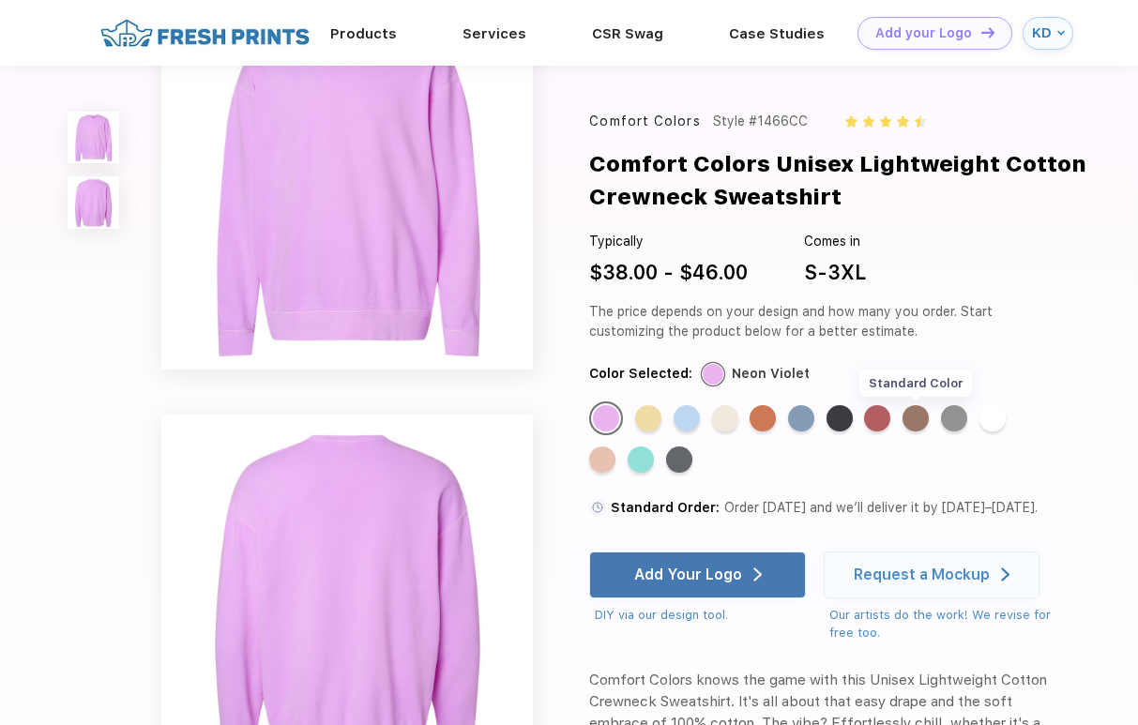
click at [914, 423] on div "Standard Color" at bounding box center [915, 418] width 26 height 26
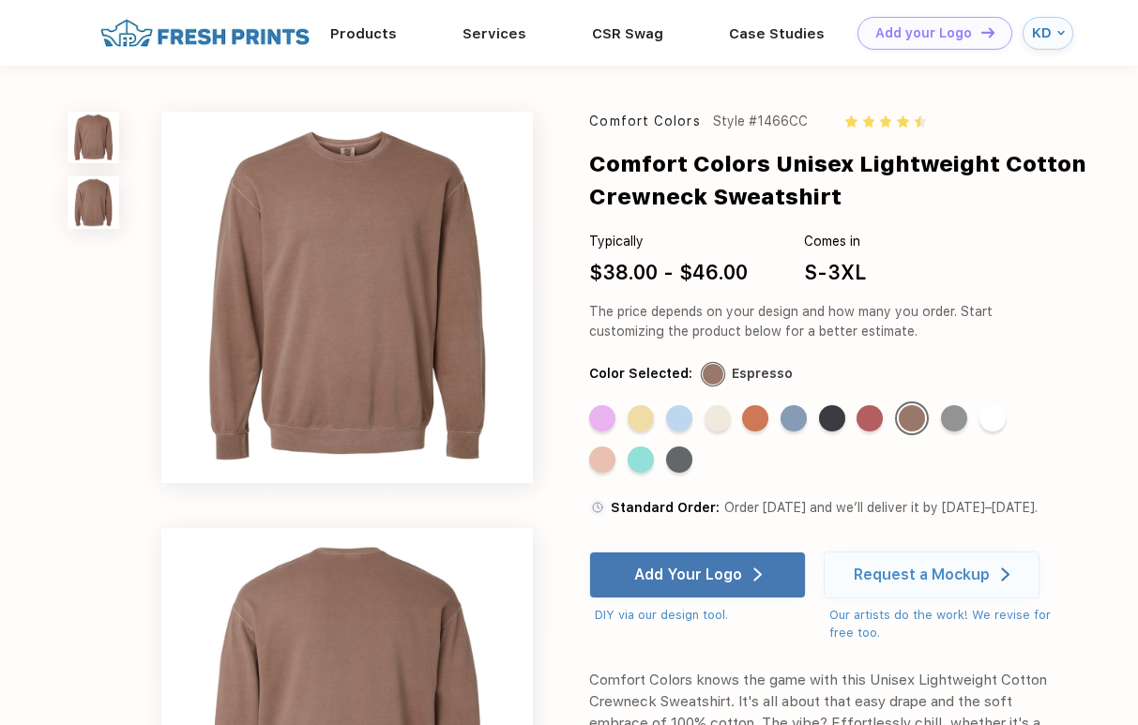
click at [104, 198] on img at bounding box center [94, 202] width 53 height 53
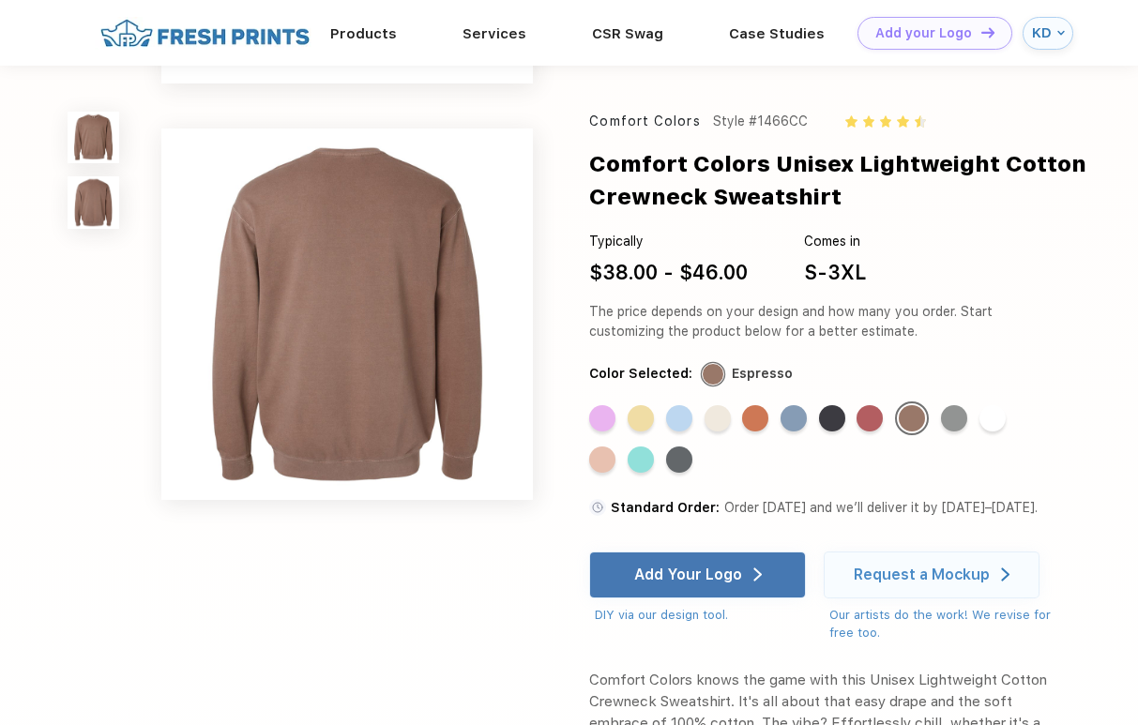
click at [84, 145] on img at bounding box center [94, 138] width 53 height 53
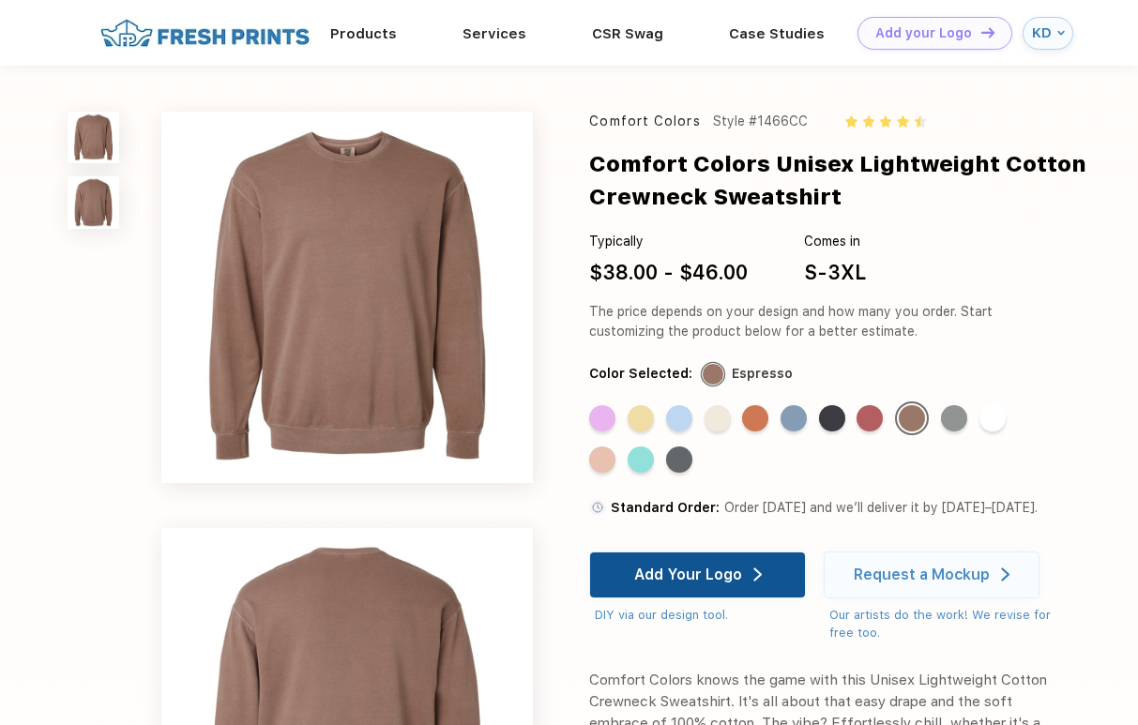
click at [742, 564] on div "Add Your Logo" at bounding box center [698, 574] width 128 height 45
